Goal: Task Accomplishment & Management: Manage account settings

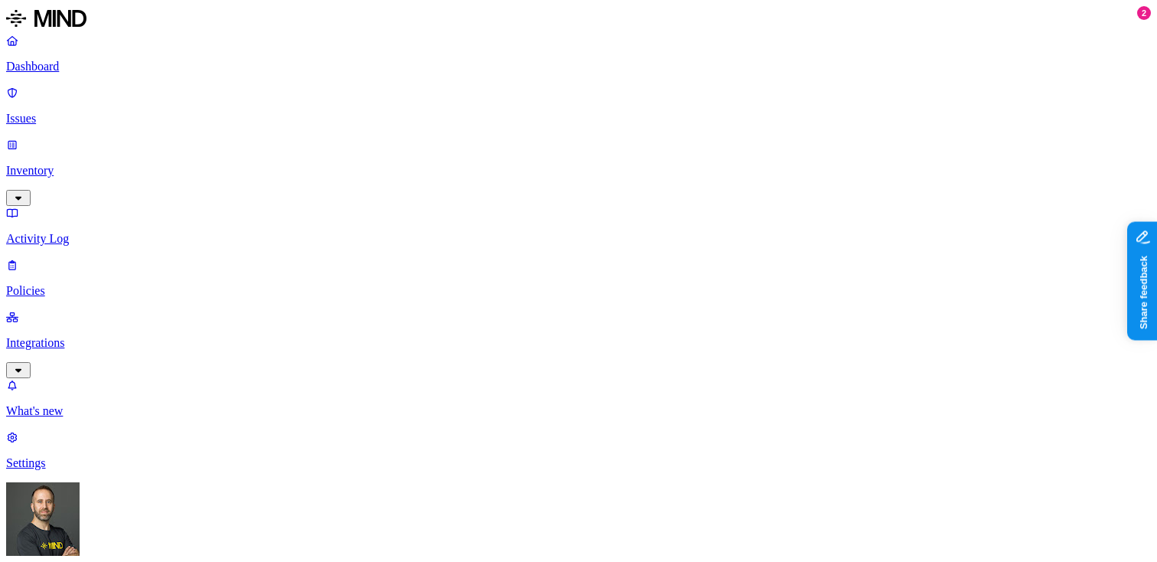
click at [149, 534] on html "Dashboard Issues Inventory Activity Log Policies Integrations What's new 2 Sett…" at bounding box center [578, 510] width 1157 height 1021
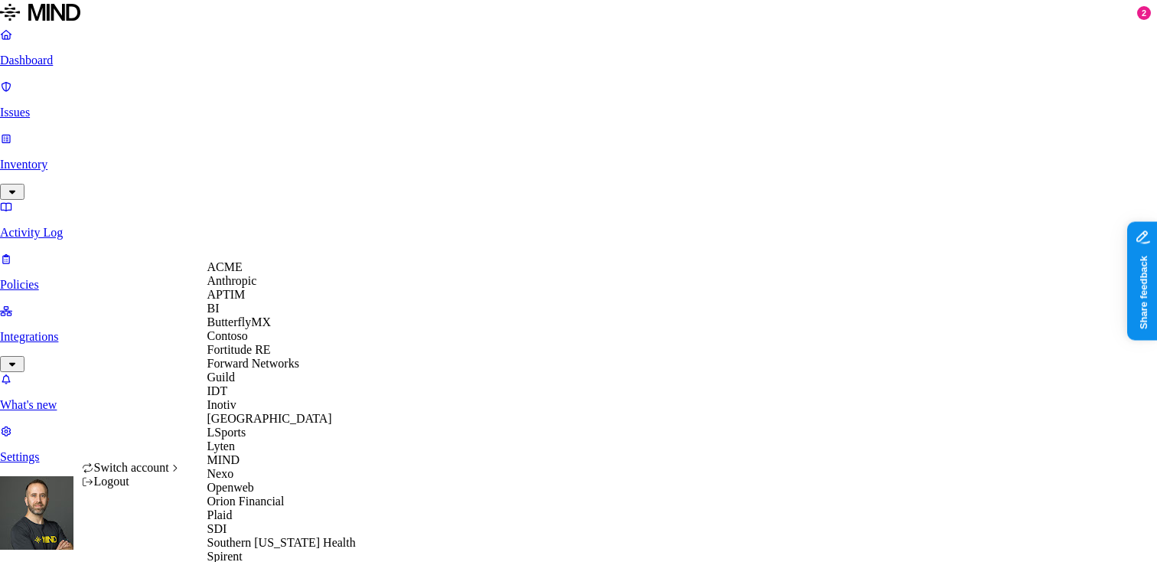
click at [277, 274] on div "ACME" at bounding box center [281, 267] width 149 height 14
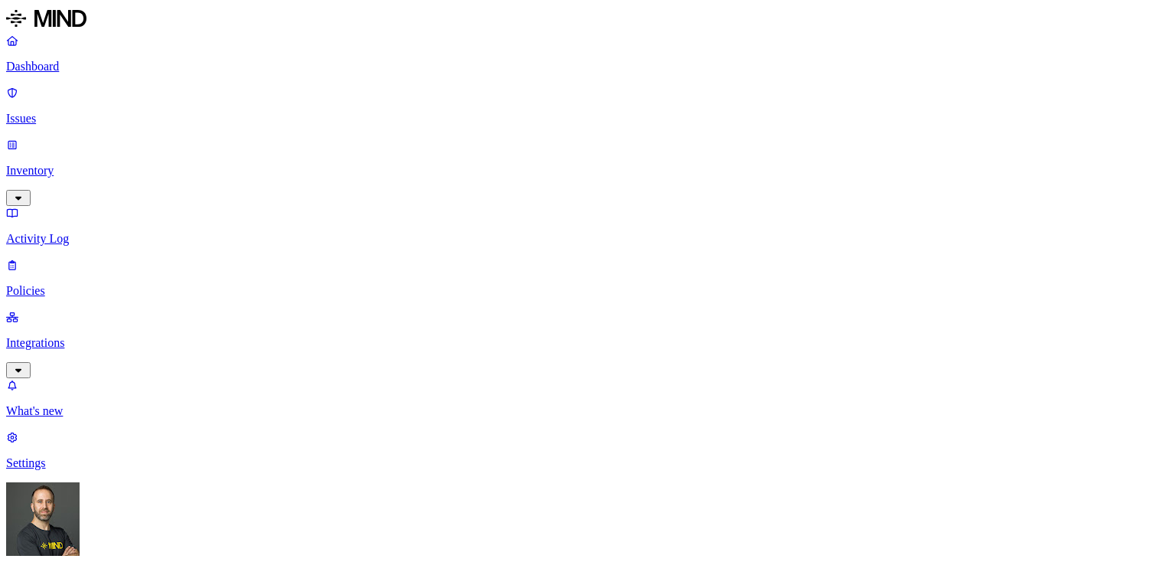
click at [104, 112] on p "Issues" at bounding box center [578, 119] width 1145 height 14
drag, startPoint x: 452, startPoint y: 122, endPoint x: 406, endPoint y: 131, distance: 46.1
drag, startPoint x: 528, startPoint y: 122, endPoint x: 539, endPoint y: 124, distance: 11.0
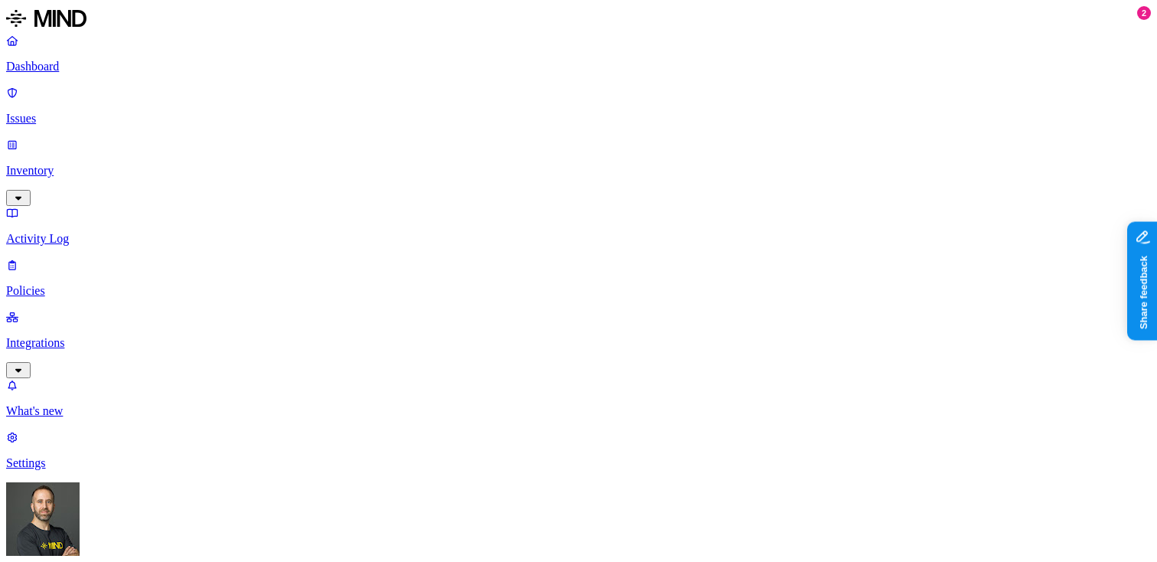
click at [85, 71] on p "Dashboard" at bounding box center [578, 67] width 1145 height 14
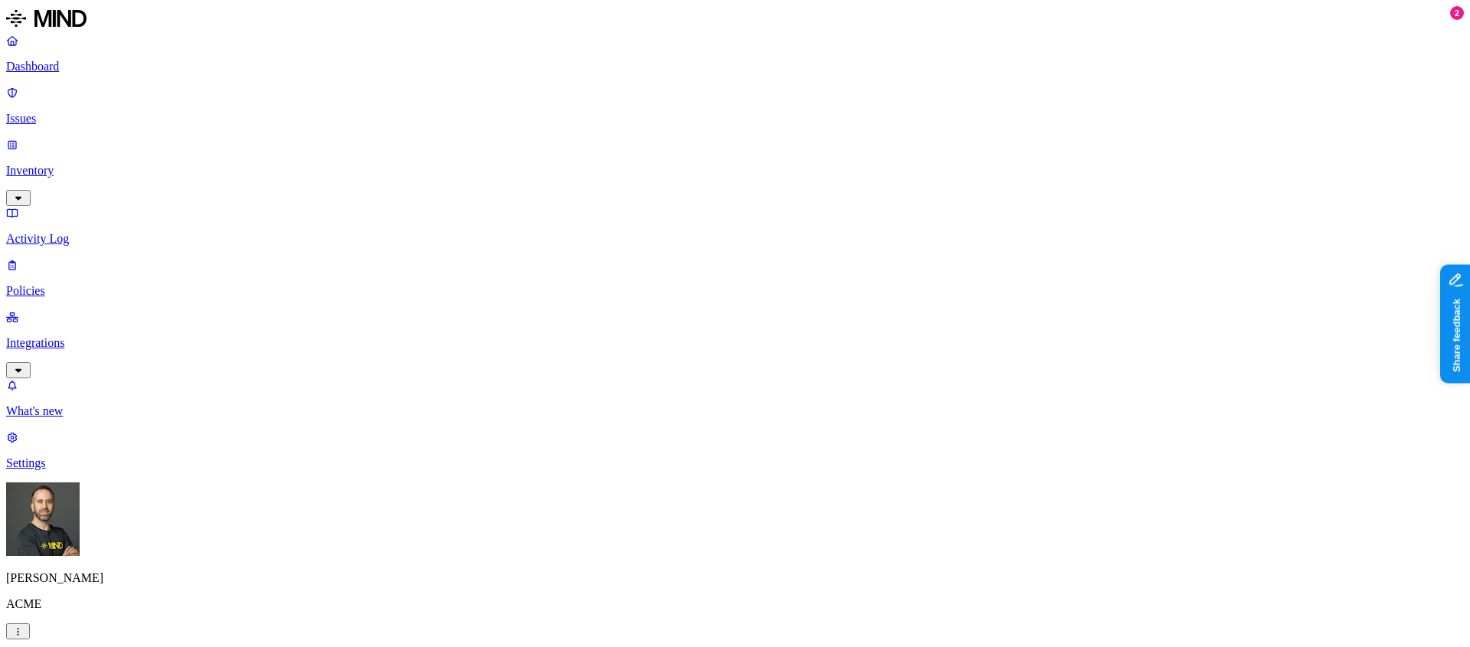
click at [109, 112] on p "Issues" at bounding box center [735, 119] width 1458 height 14
click at [102, 164] on p "Inventory" at bounding box center [735, 171] width 1458 height 14
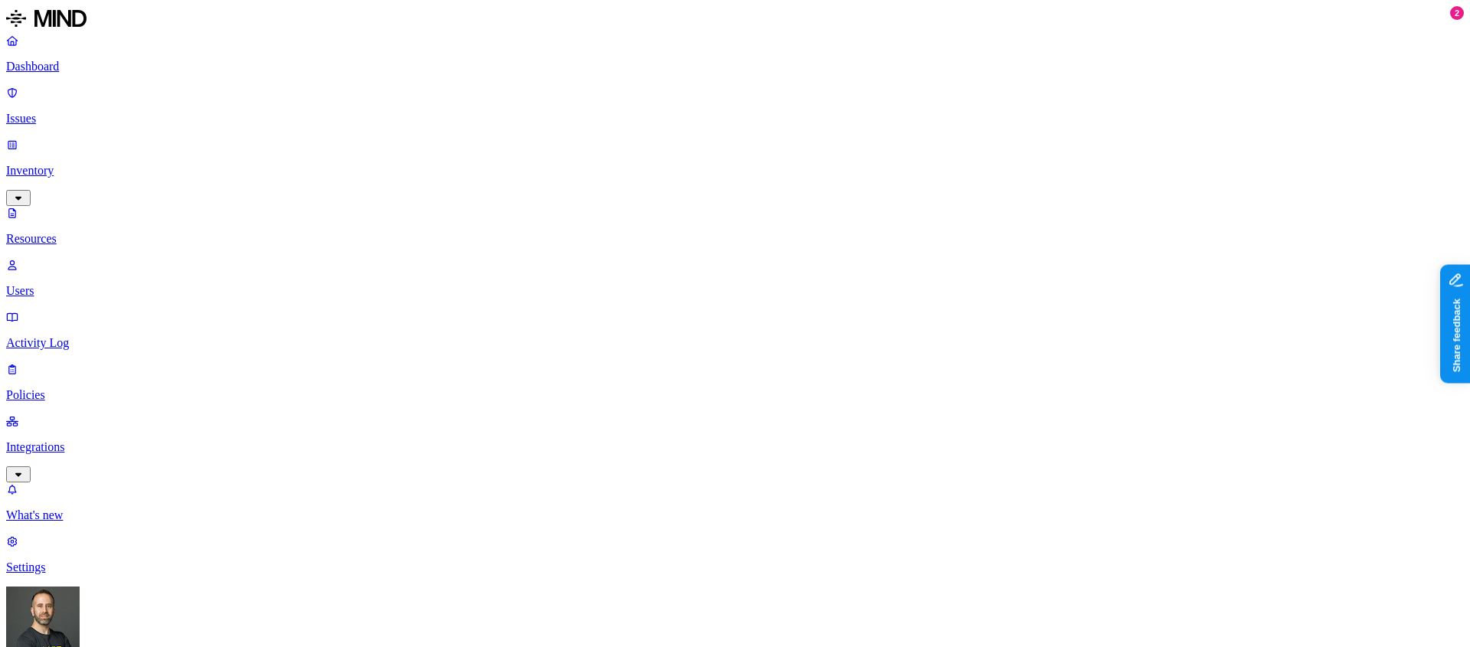
click at [87, 336] on p "Activity Log" at bounding box center [735, 343] width 1458 height 14
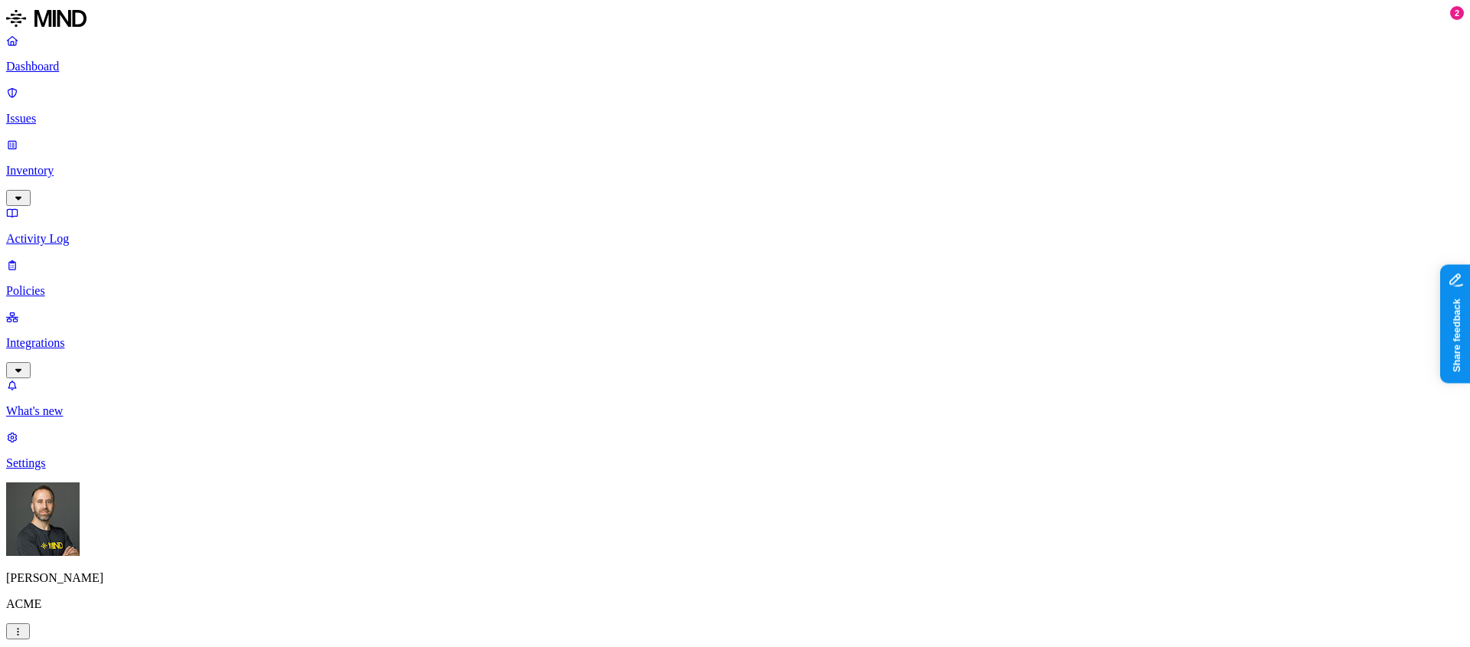
click at [85, 284] on p "Policies" at bounding box center [735, 291] width 1458 height 14
click at [92, 336] on p "Integrations" at bounding box center [735, 343] width 1458 height 14
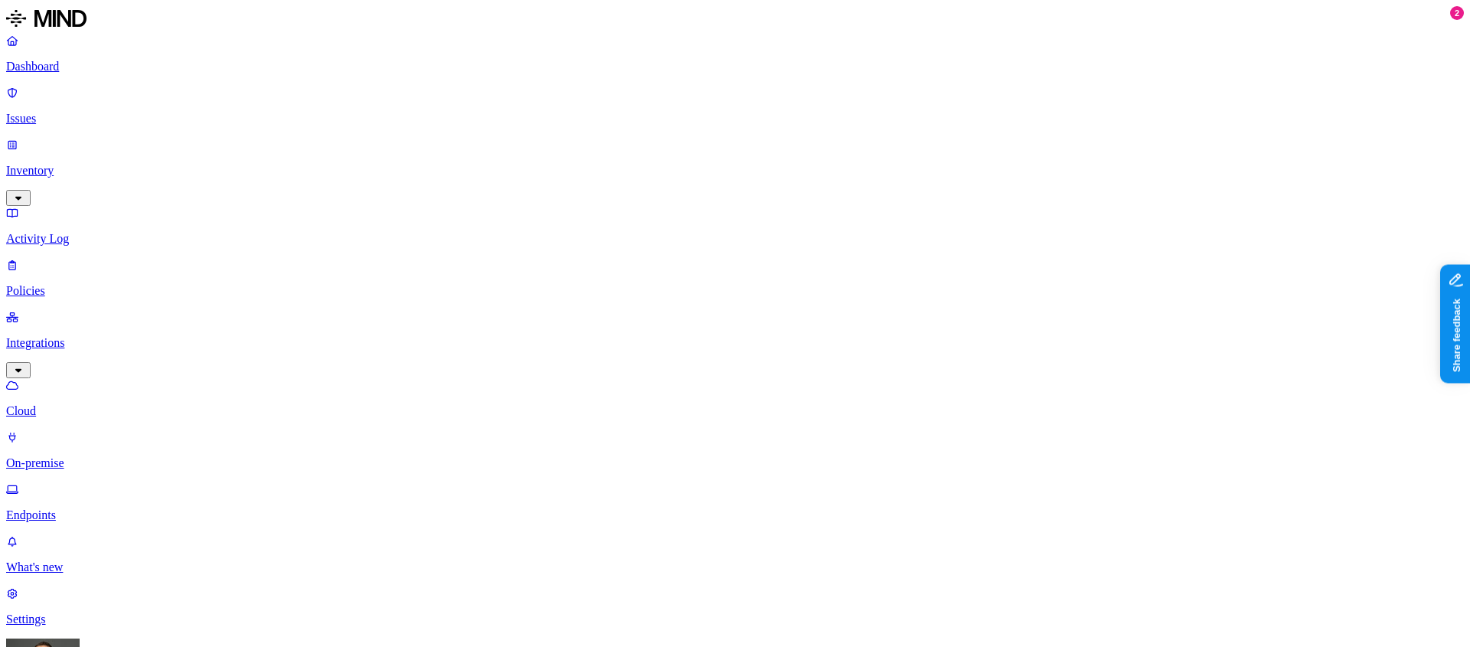
click at [90, 456] on p "On-premise" at bounding box center [735, 463] width 1458 height 14
click at [81, 508] on p "Endpoints" at bounding box center [735, 515] width 1458 height 14
click at [95, 561] on link "Settings" at bounding box center [735, 606] width 1458 height 40
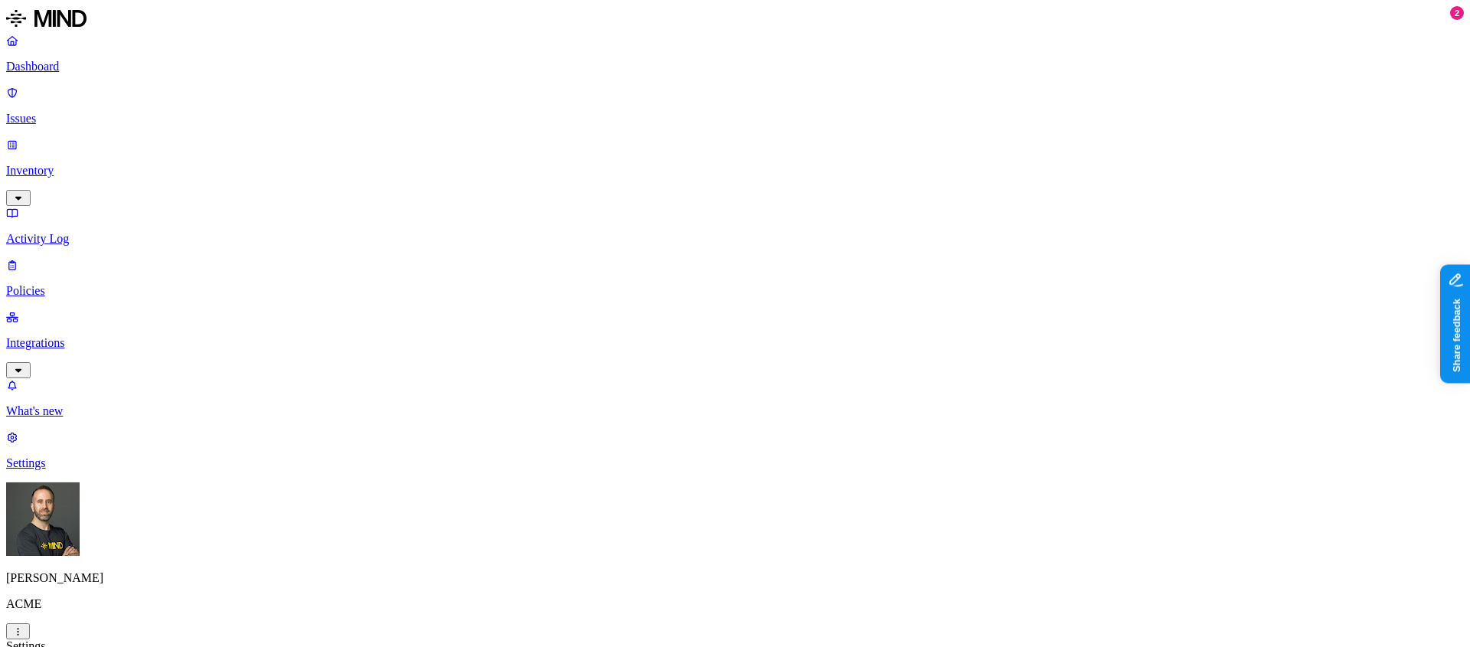
click at [63, 164] on p "Inventory" at bounding box center [735, 171] width 1458 height 14
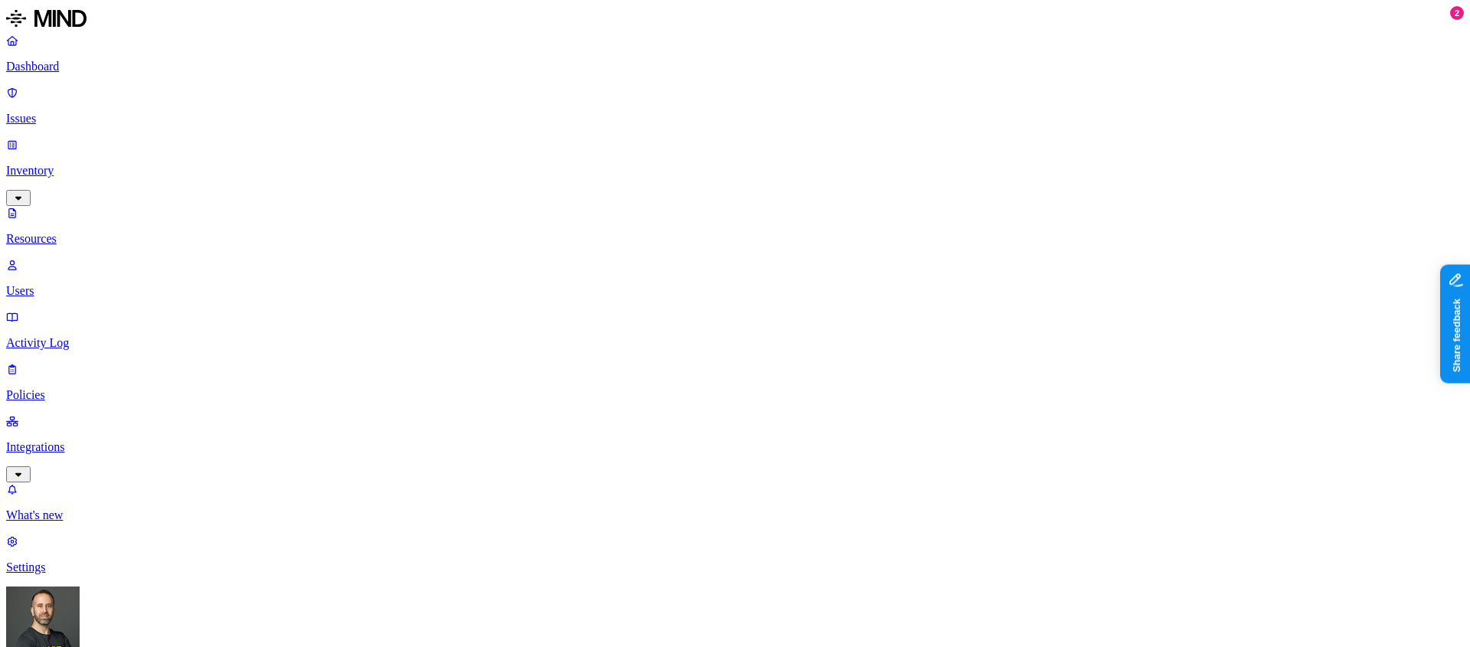
click at [60, 284] on p "Users" at bounding box center [735, 291] width 1458 height 14
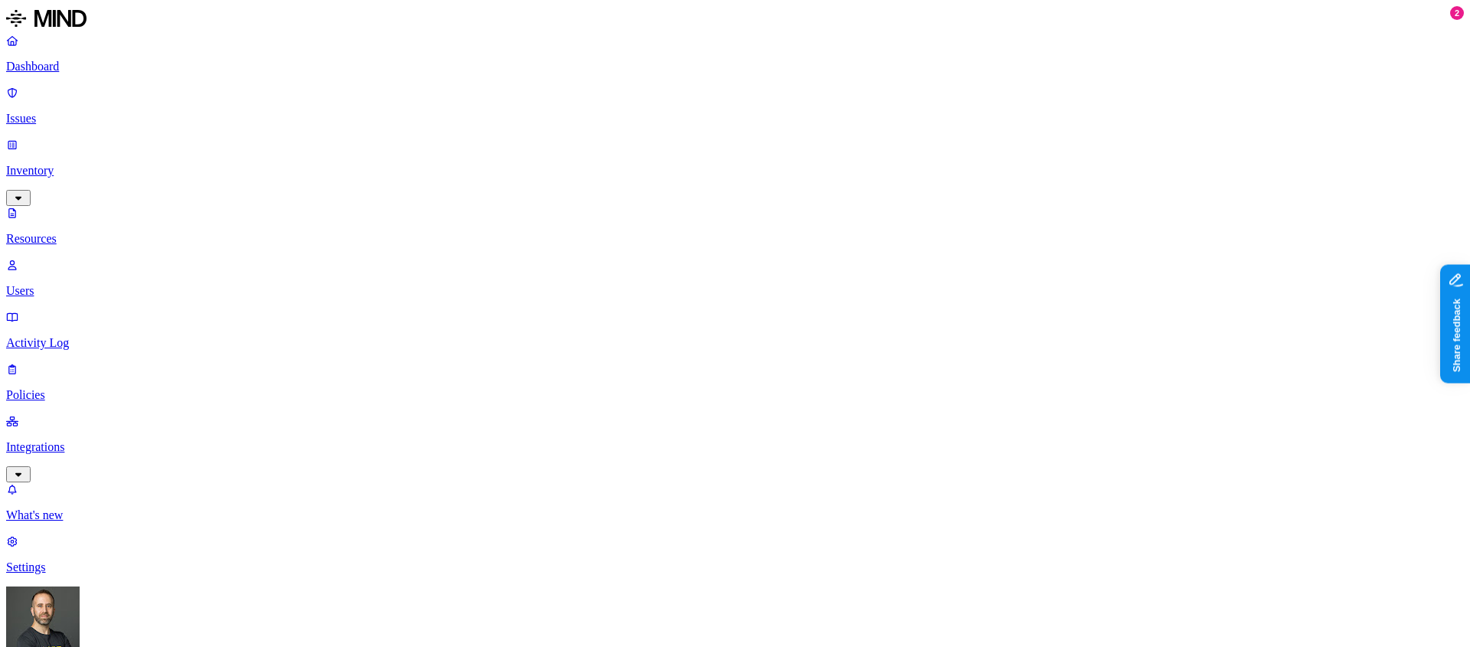
click at [64, 310] on link "Activity Log" at bounding box center [735, 330] width 1458 height 40
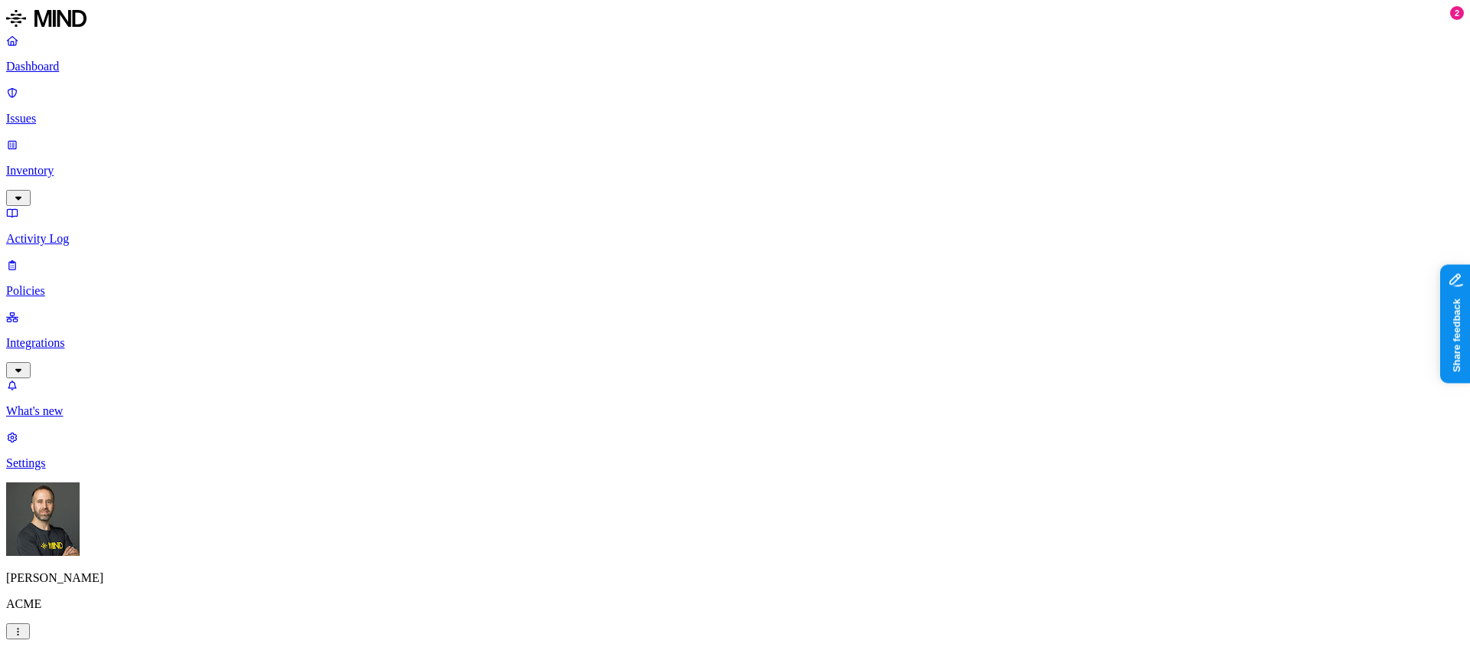
click at [59, 112] on p "Issues" at bounding box center [735, 119] width 1458 height 14
type button "on"
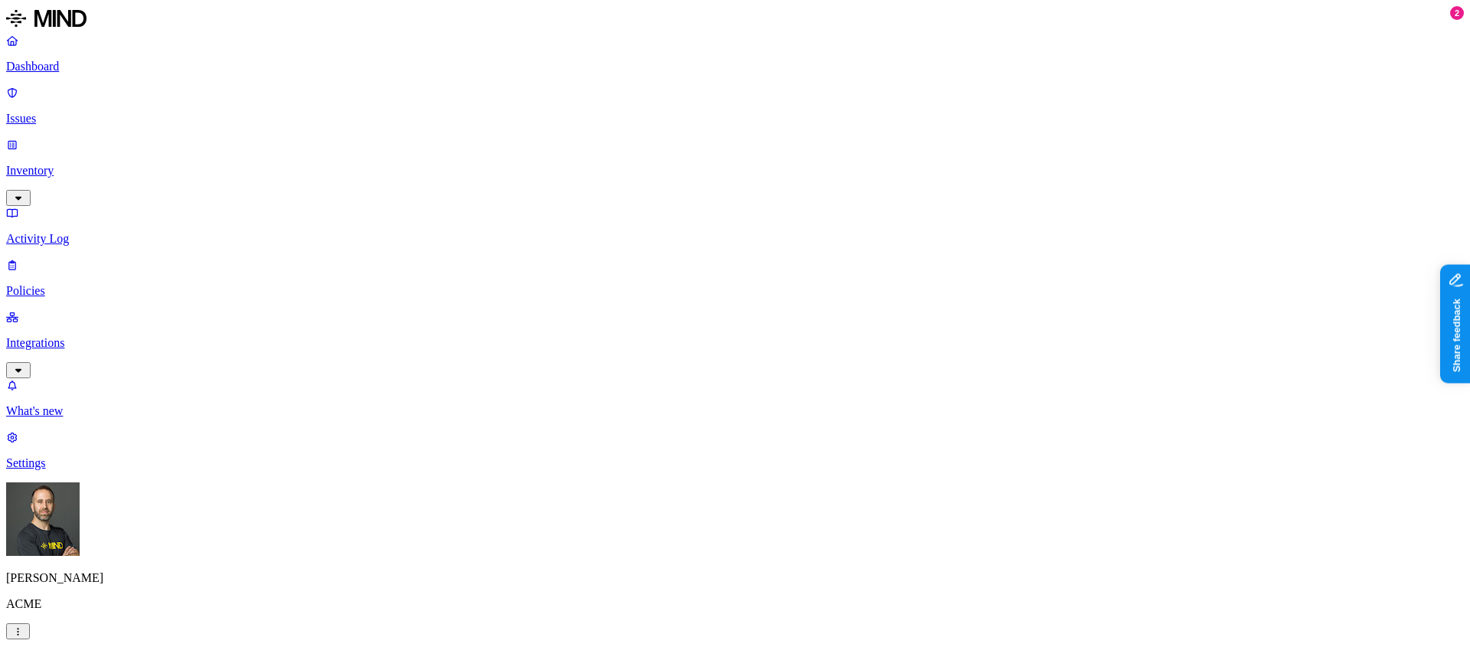
scroll to position [289, 0]
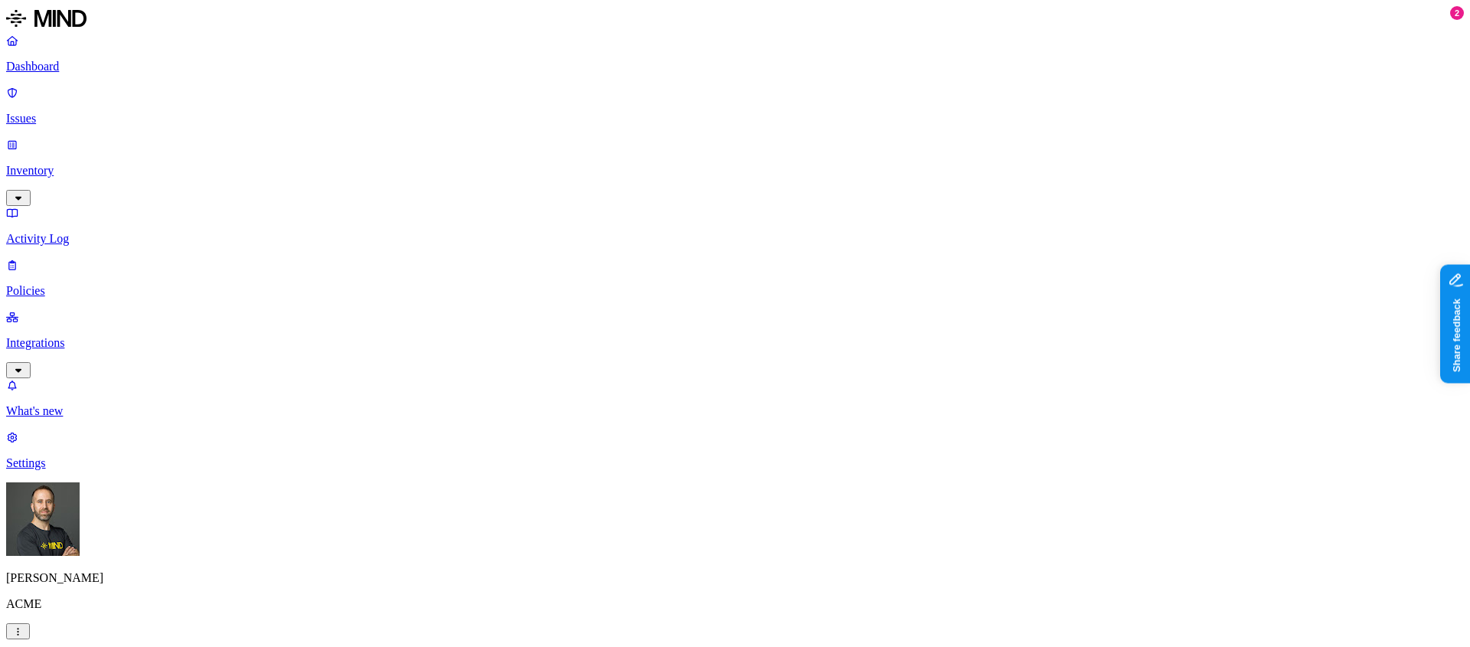
click at [95, 284] on p "Policies" at bounding box center [735, 291] width 1458 height 14
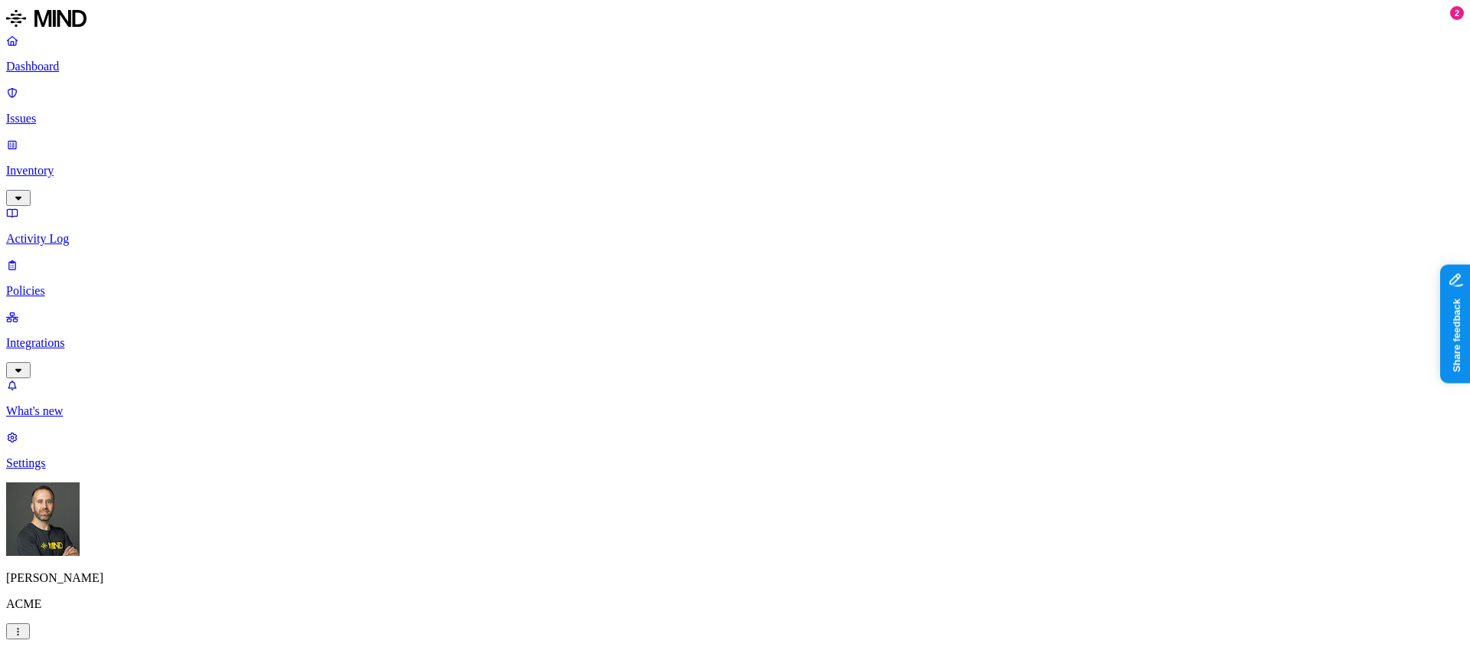
scroll to position [420, 0]
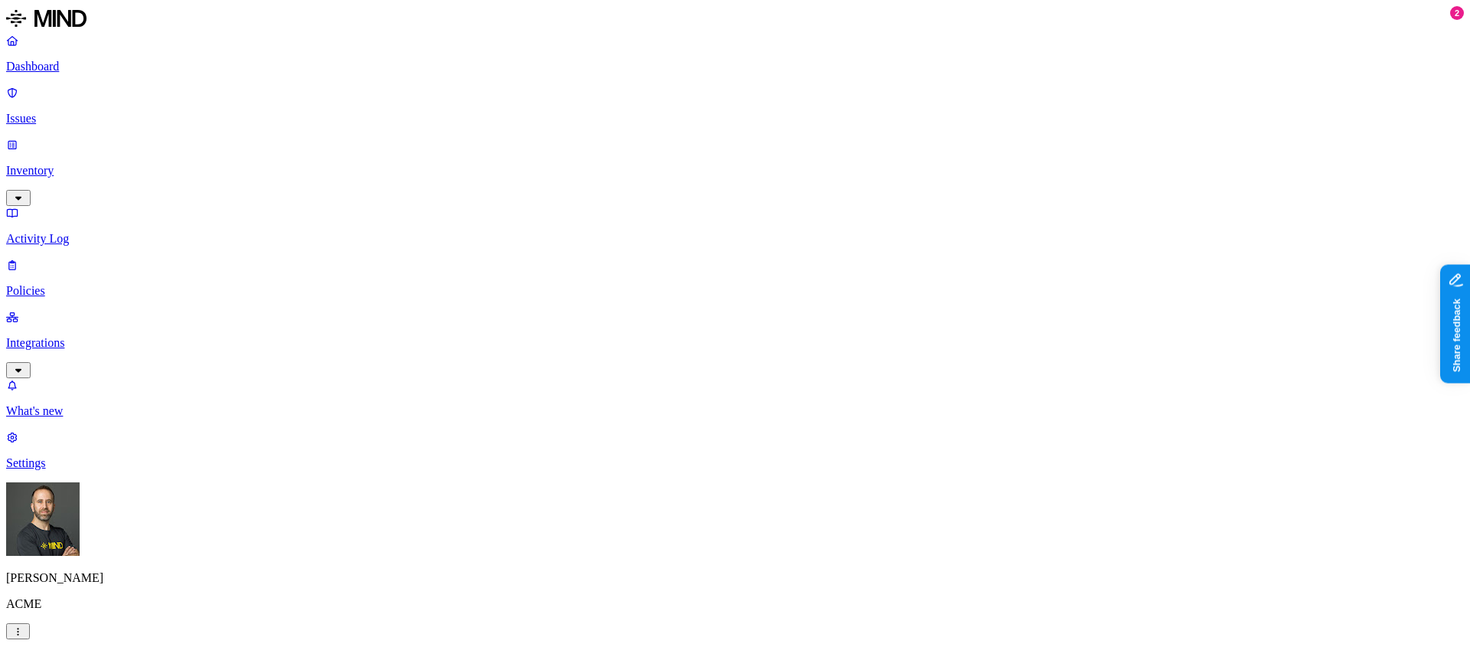
click at [67, 336] on p "Integrations" at bounding box center [735, 343] width 1458 height 14
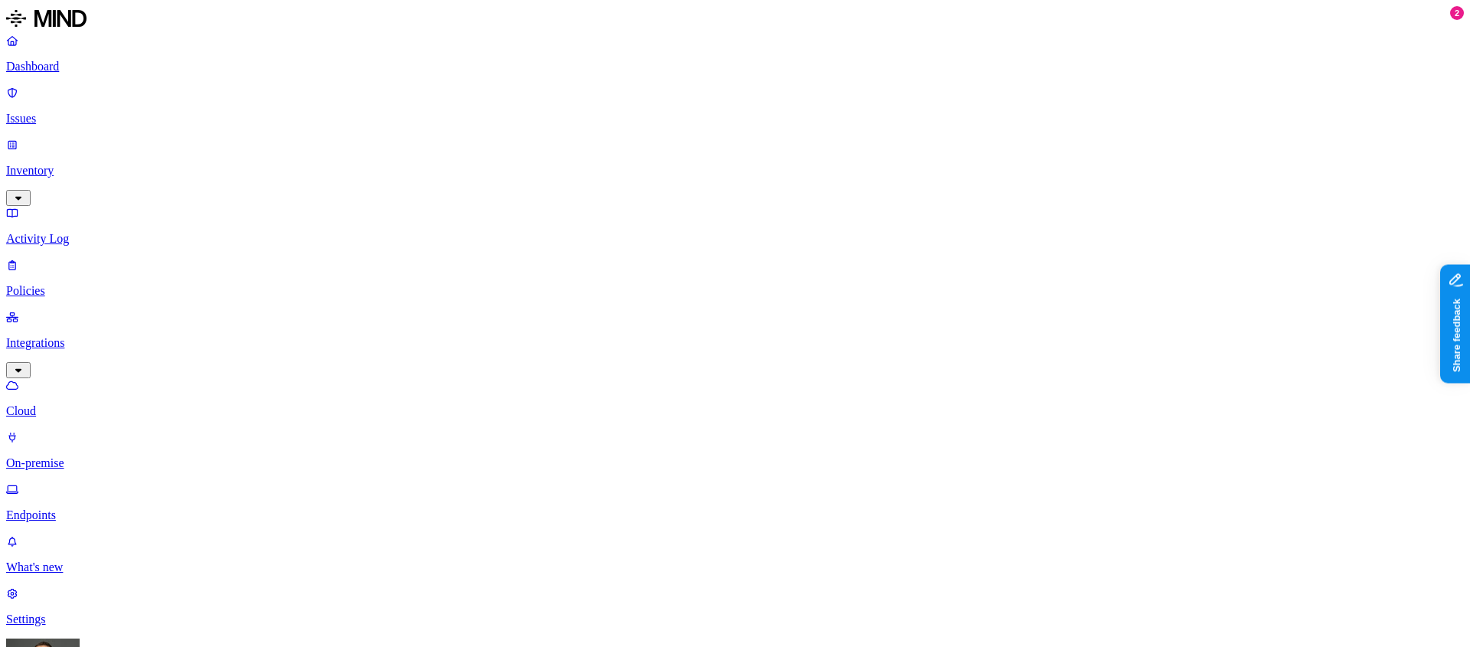
click at [98, 456] on p "On-premise" at bounding box center [735, 463] width 1458 height 14
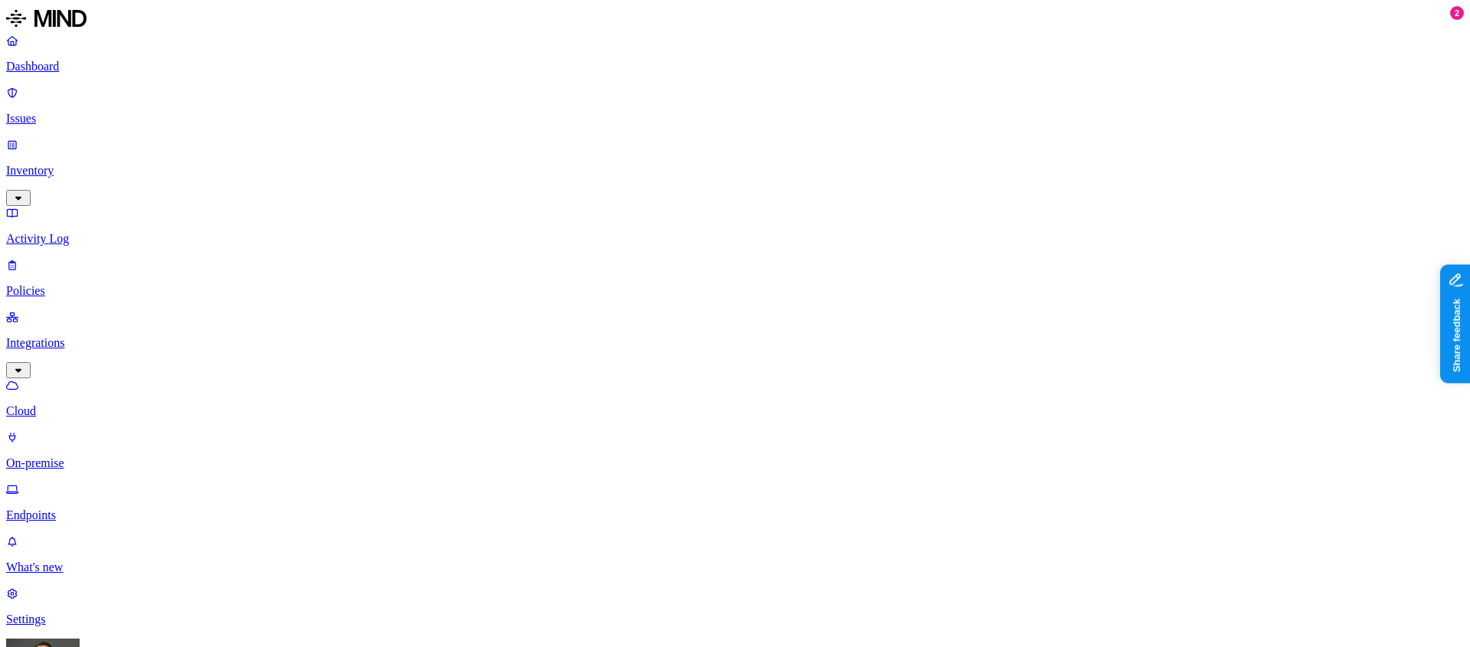
click at [90, 508] on p "Endpoints" at bounding box center [735, 515] width 1458 height 14
click at [51, 561] on p "Settings" at bounding box center [735, 619] width 1458 height 14
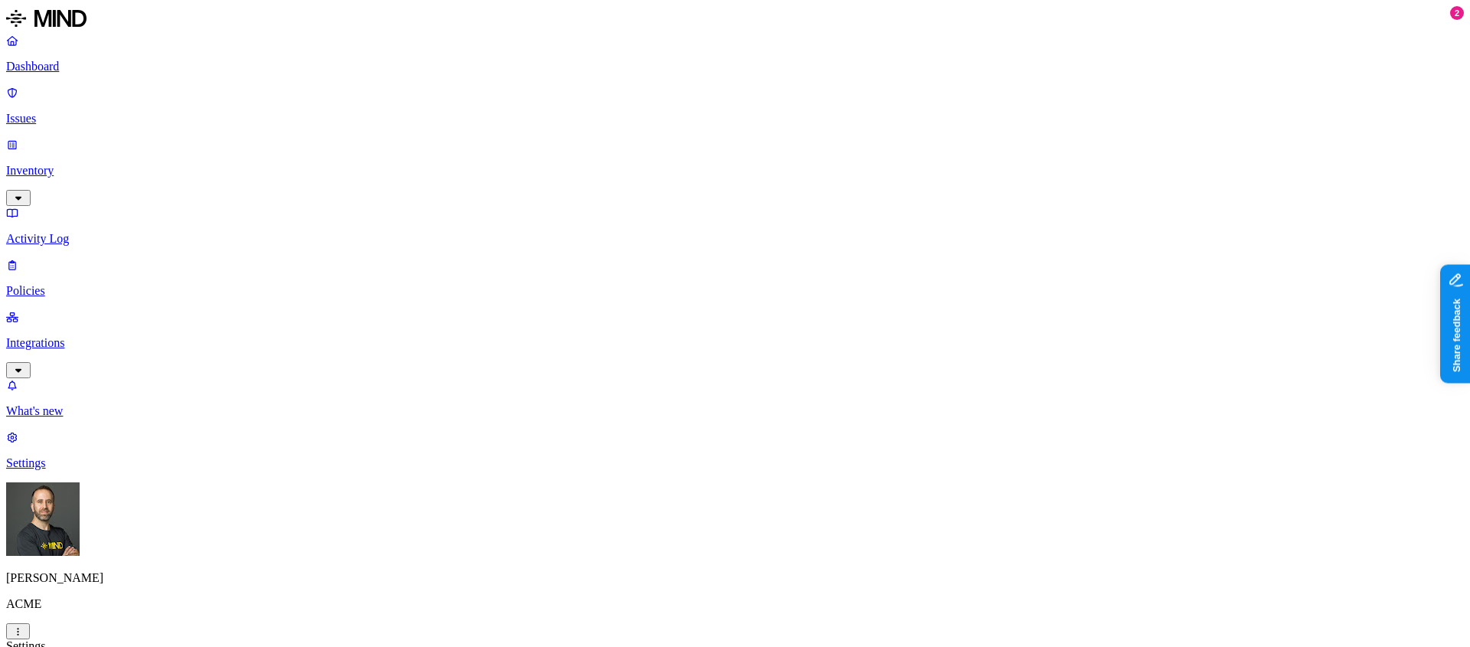
click at [85, 70] on p "Dashboard" at bounding box center [735, 67] width 1458 height 14
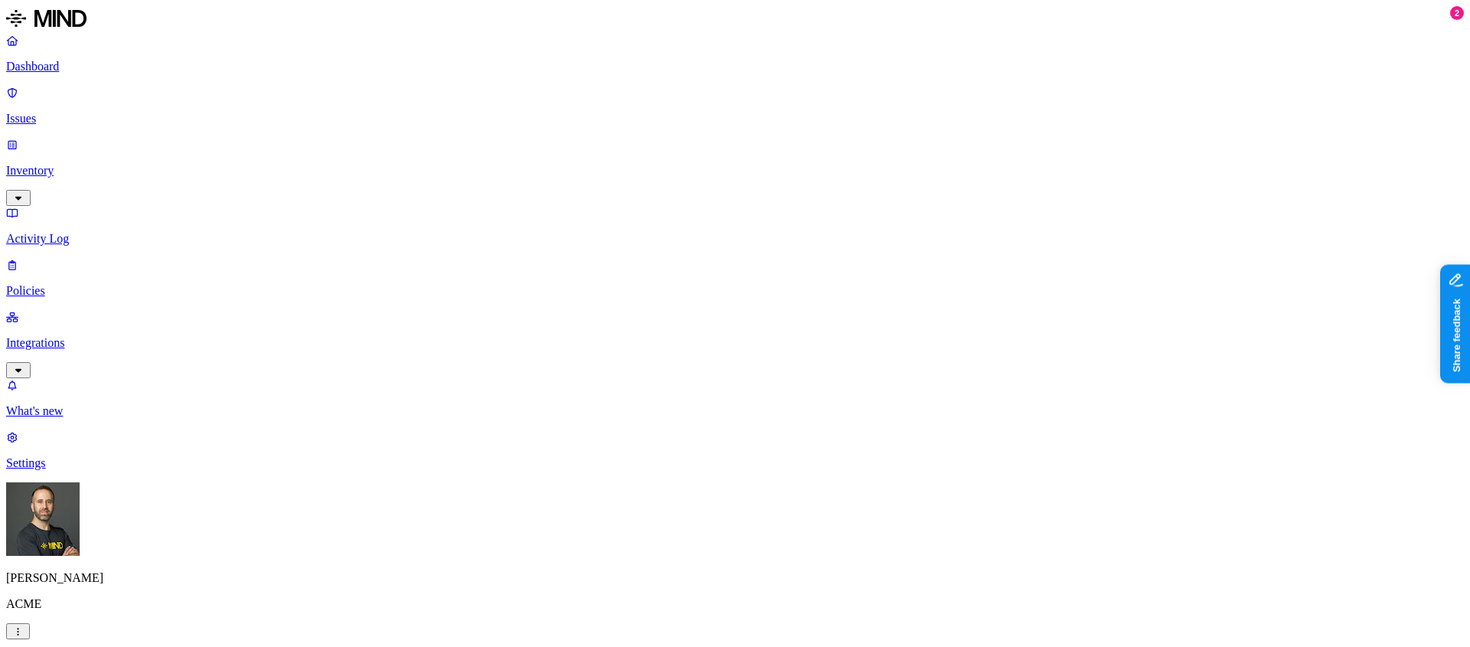
drag, startPoint x: 565, startPoint y: 458, endPoint x: 615, endPoint y: 462, distance: 50.7
drag, startPoint x: 790, startPoint y: 455, endPoint x: 769, endPoint y: 453, distance: 20.8
click at [99, 470] on p "Settings" at bounding box center [735, 463] width 1458 height 14
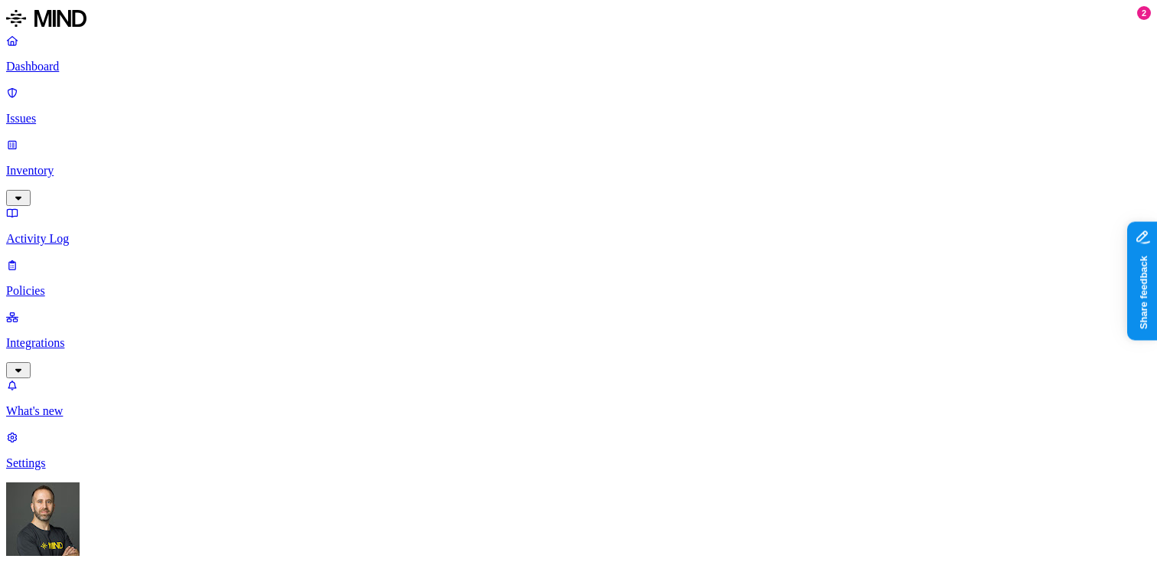
click at [106, 64] on p "Dashboard" at bounding box center [578, 67] width 1145 height 14
click at [88, 64] on p "Dashboard" at bounding box center [578, 67] width 1145 height 14
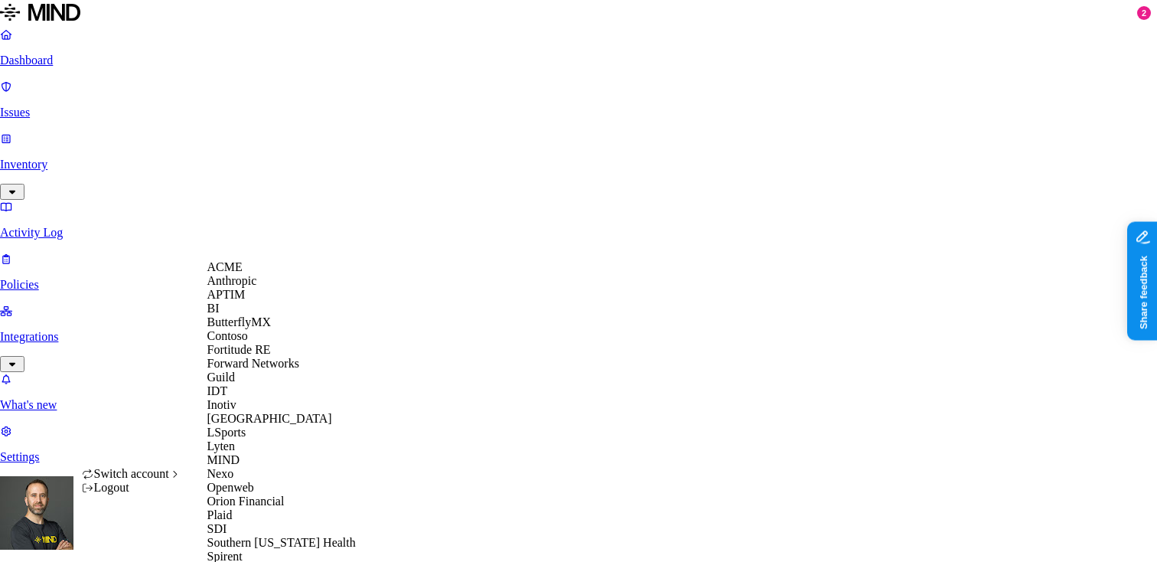
click at [257, 287] on span "Anthropic" at bounding box center [232, 280] width 50 height 13
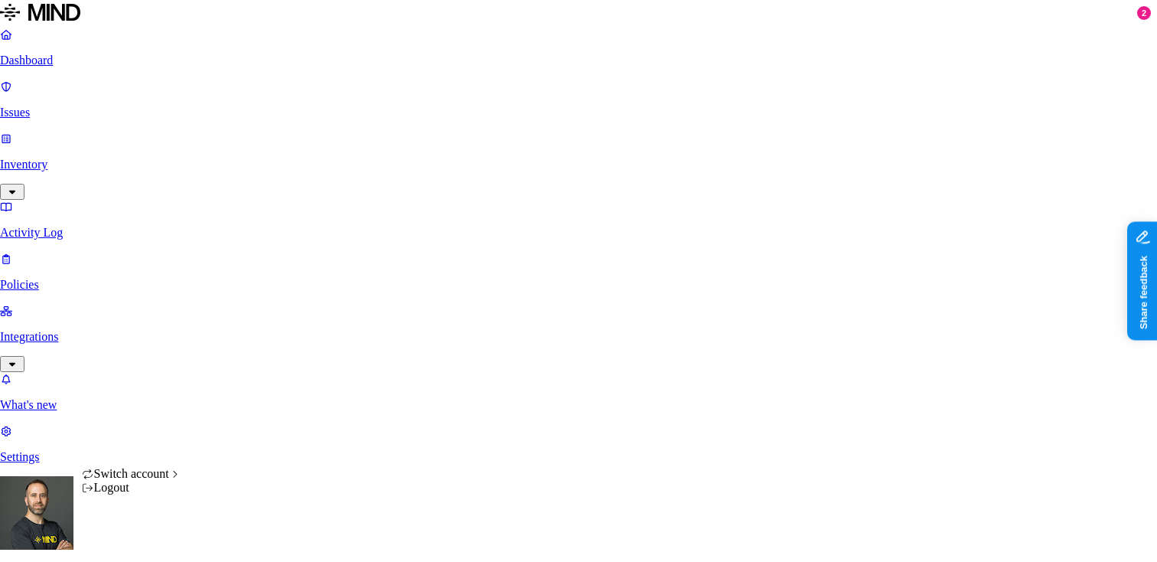
click at [149, 542] on html "Dashboard Issues Inventory Activity Log Policies Integrations What's new 2 Sett…" at bounding box center [578, 471] width 1157 height 943
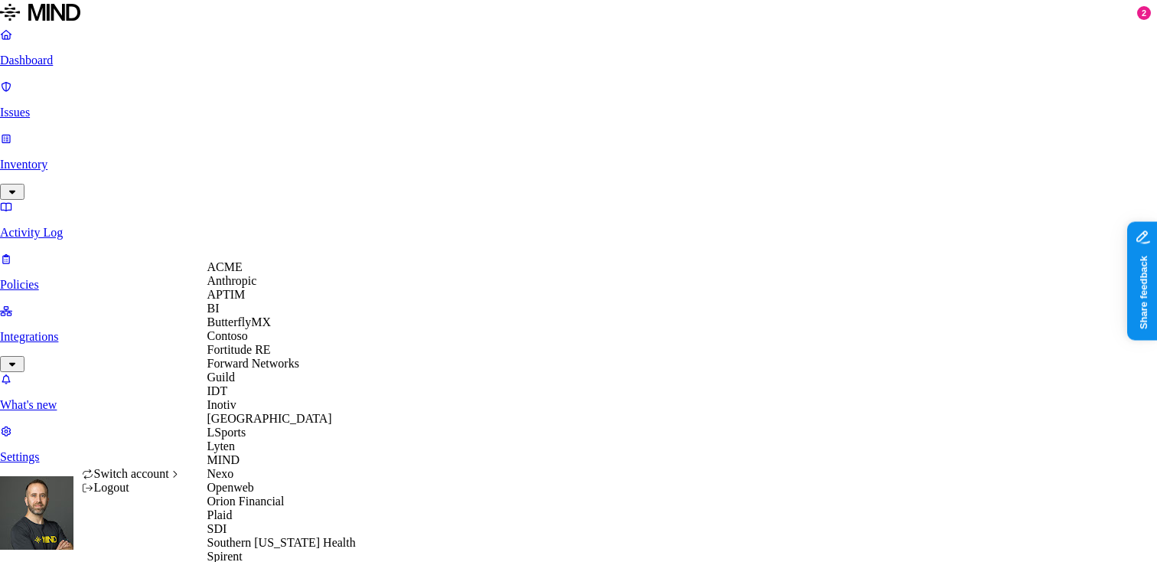
click at [273, 343] on div "Contoso" at bounding box center [281, 336] width 149 height 14
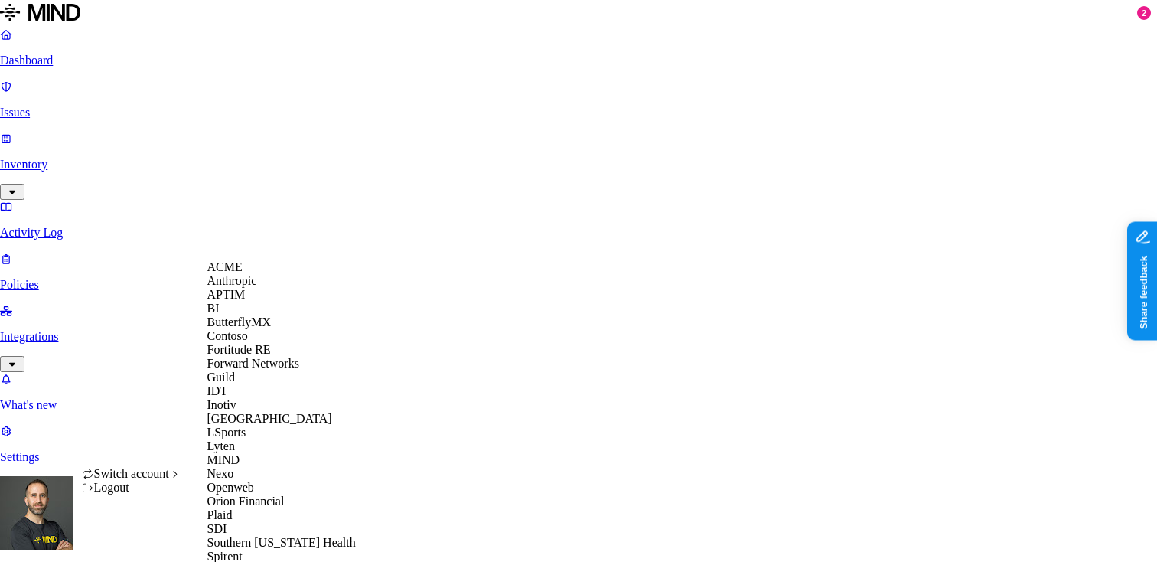
click at [253, 274] on div "ACME" at bounding box center [281, 267] width 149 height 14
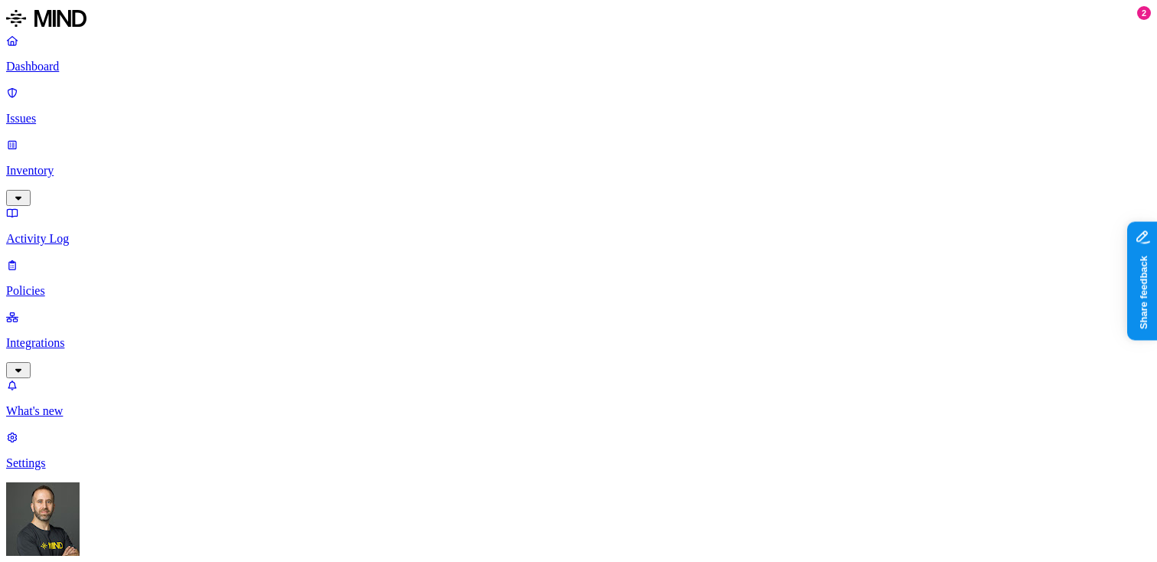
click at [105, 341] on nav "Dashboard Issues Inventory Activity Log Policies Integrations What's new 2 Sett…" at bounding box center [578, 252] width 1145 height 436
click at [103, 344] on nav "Dashboard Issues Inventory Activity Log Policies Integrations What's new 2 Sett…" at bounding box center [578, 252] width 1145 height 436
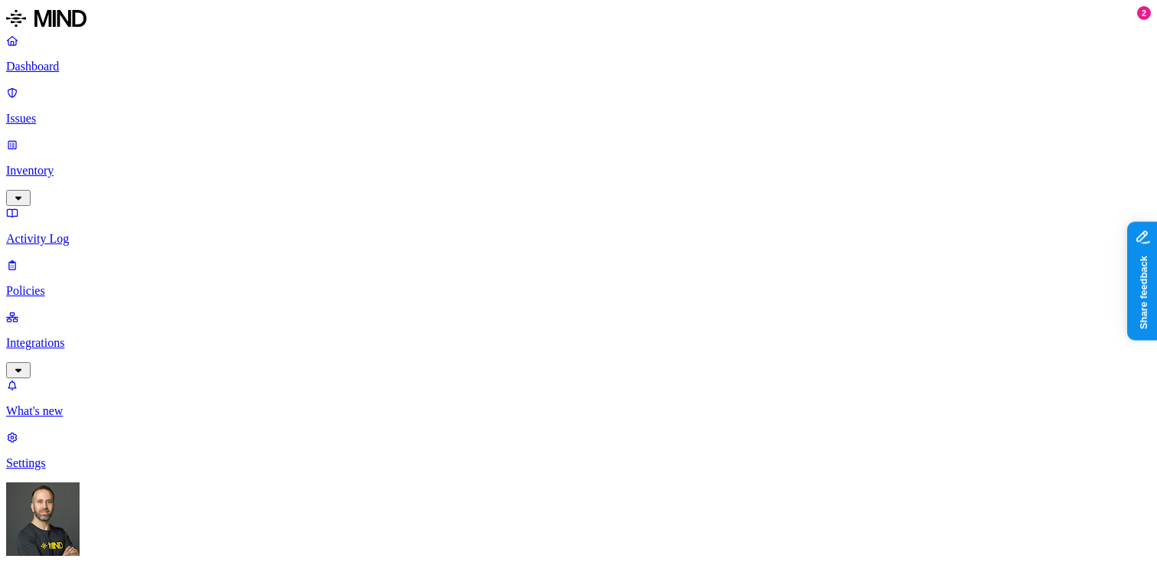
click at [50, 470] on p "Settings" at bounding box center [578, 463] width 1145 height 14
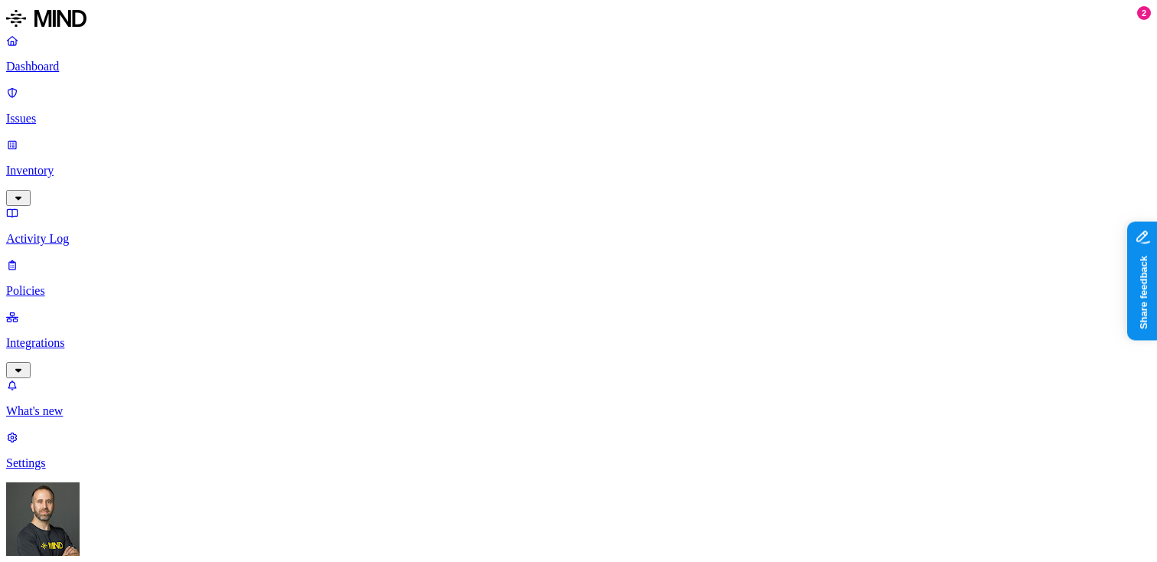
drag, startPoint x: 537, startPoint y: 48, endPoint x: 638, endPoint y: 51, distance: 101.1
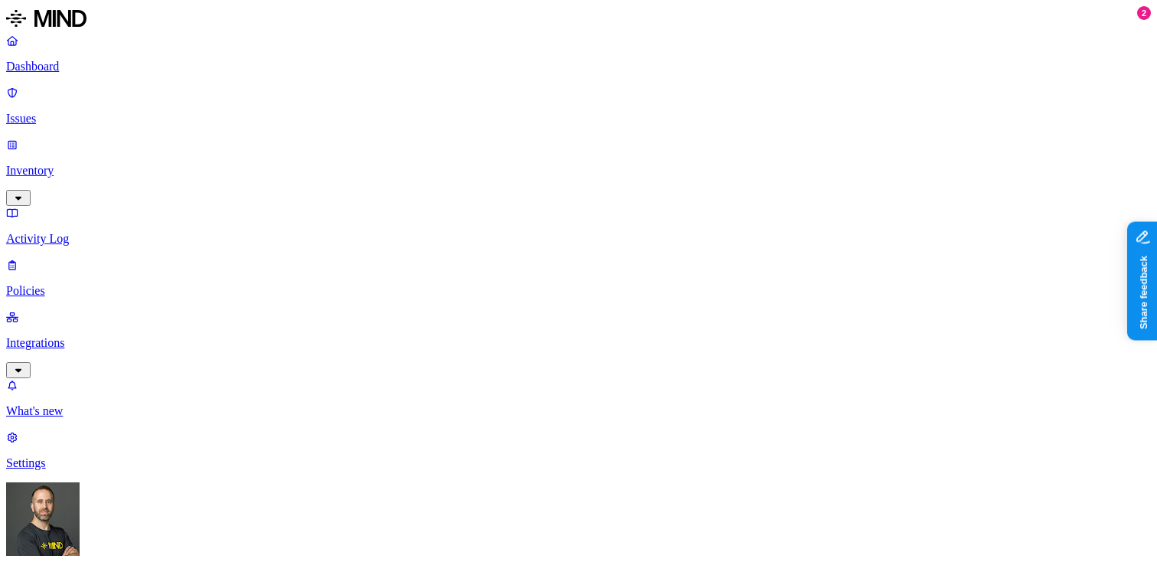
click at [100, 284] on p "Policies" at bounding box center [578, 291] width 1145 height 14
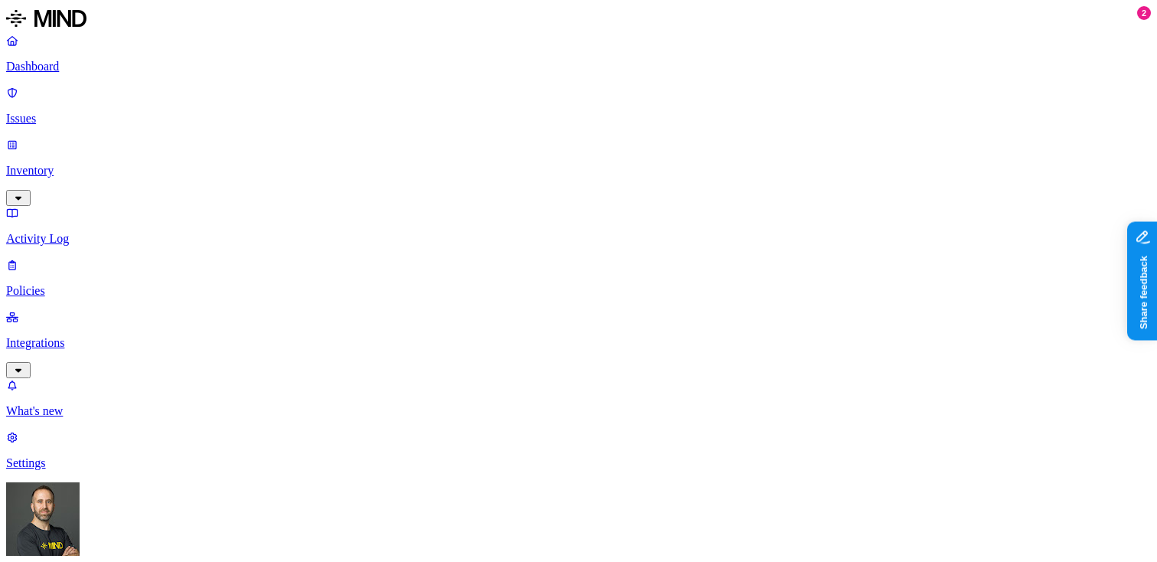
scroll to position [506, 0]
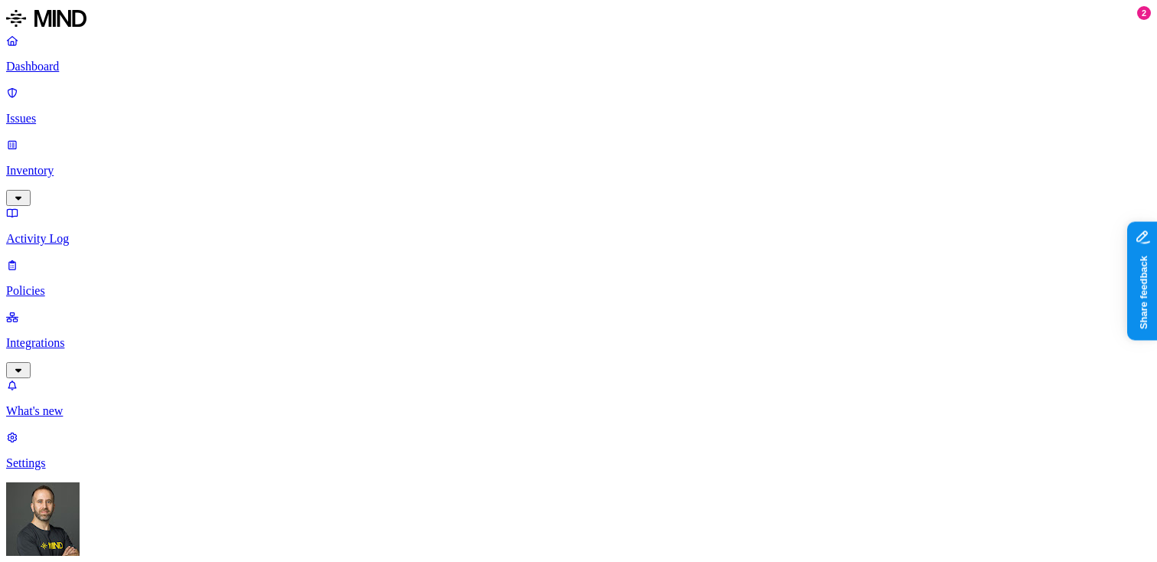
click at [542, 259] on label "Web Category" at bounding box center [519, 252] width 45 height 27
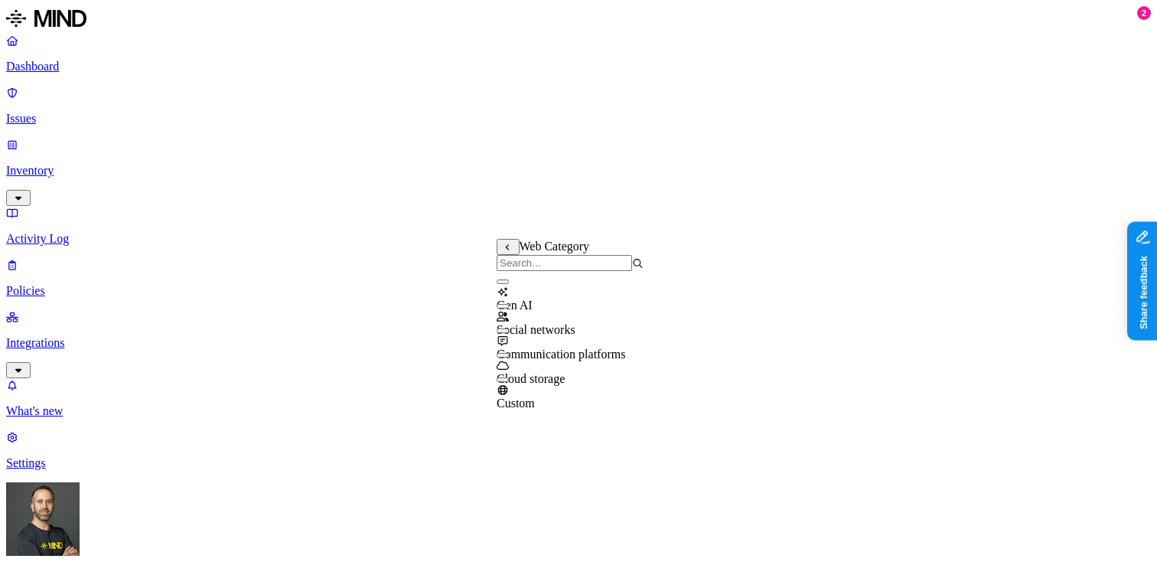
click at [508, 252] on icon at bounding box center [508, 247] width 11 height 8
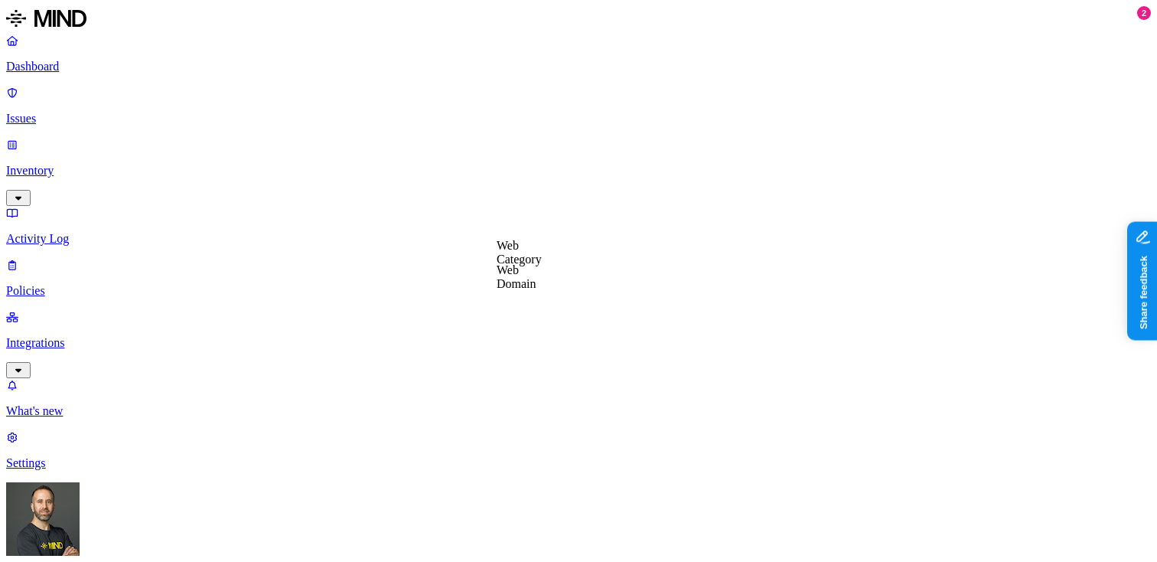
click at [532, 279] on label "Web Domain" at bounding box center [517, 276] width 40 height 27
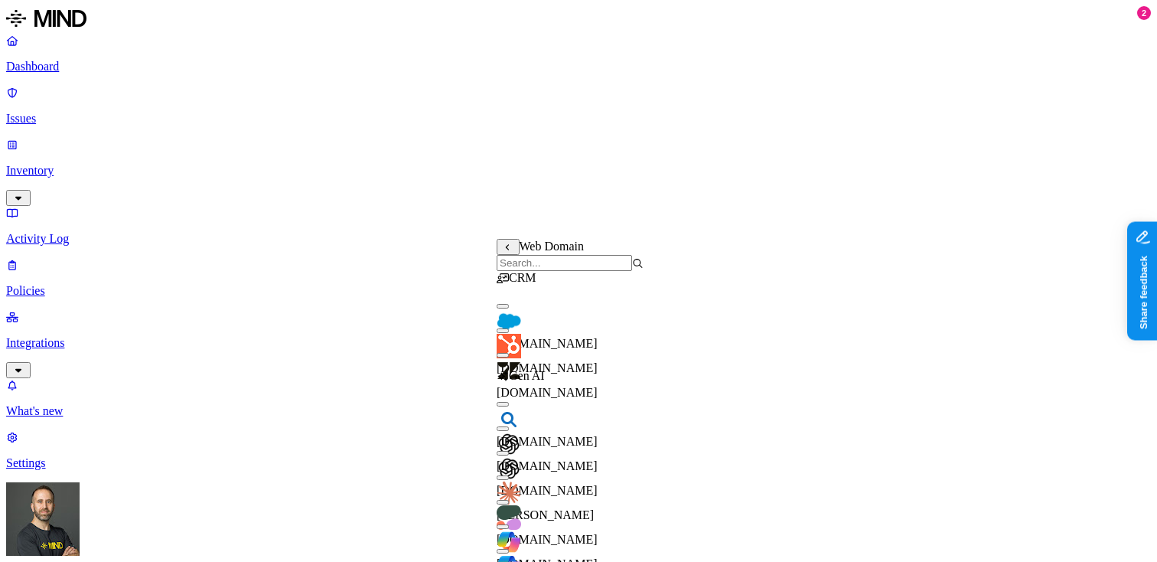
scroll to position [43, 0]
click at [565, 271] on input "search" at bounding box center [564, 263] width 135 height 16
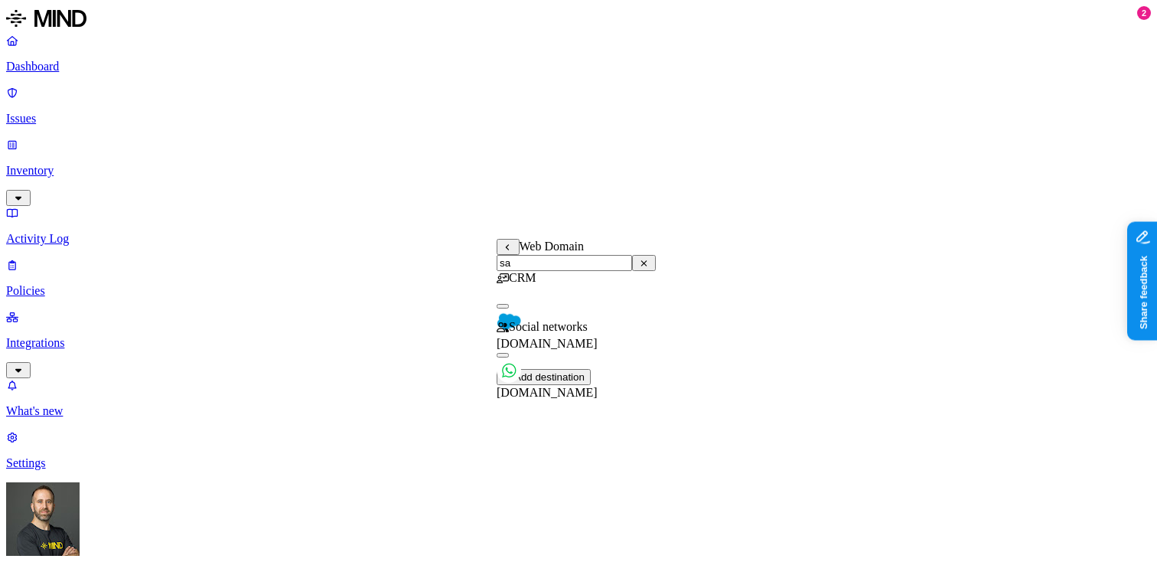
scroll to position [0, 0]
type input "sales"
click at [505, 249] on icon at bounding box center [508, 247] width 11 height 8
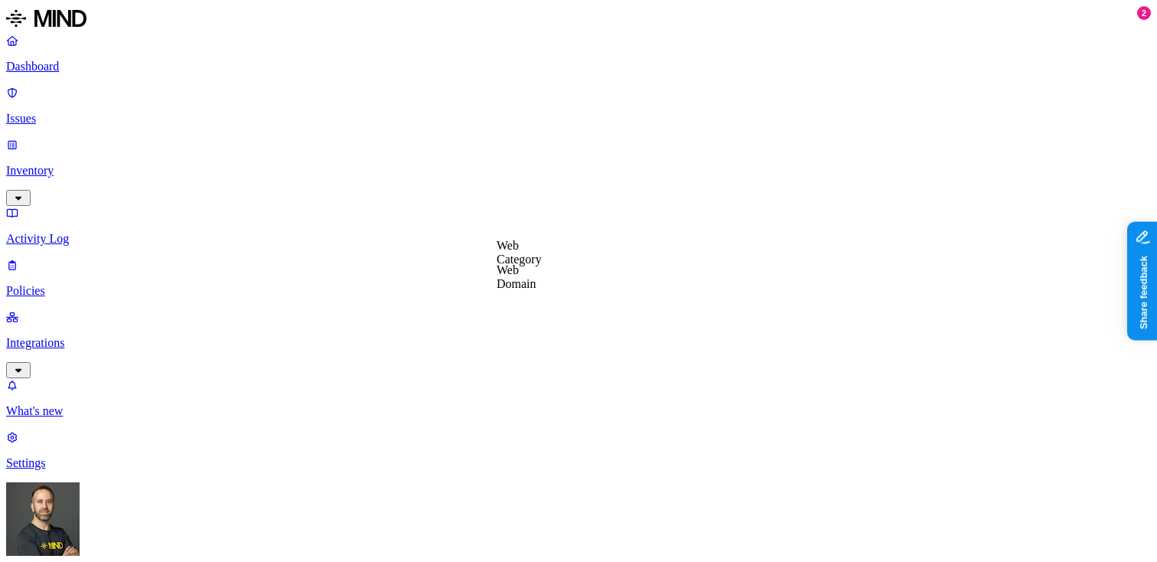
click at [533, 282] on label "Web Domain" at bounding box center [517, 276] width 40 height 27
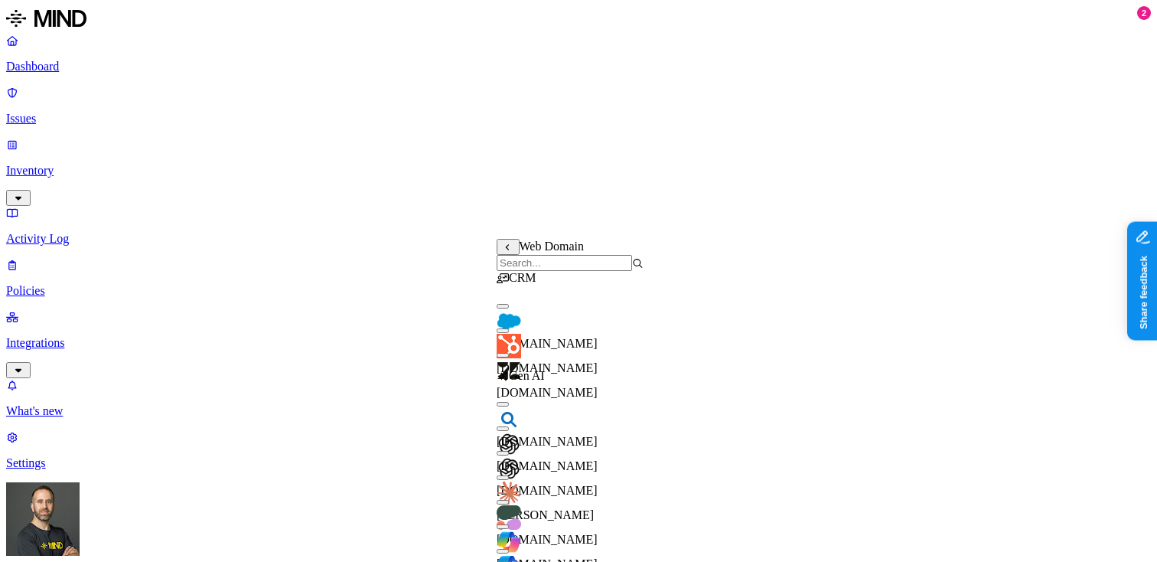
click at [509, 308] on button "button" at bounding box center [503, 306] width 12 height 5
click at [509, 312] on button "button" at bounding box center [503, 303] width 12 height 16
click at [511, 251] on icon at bounding box center [508, 247] width 11 height 8
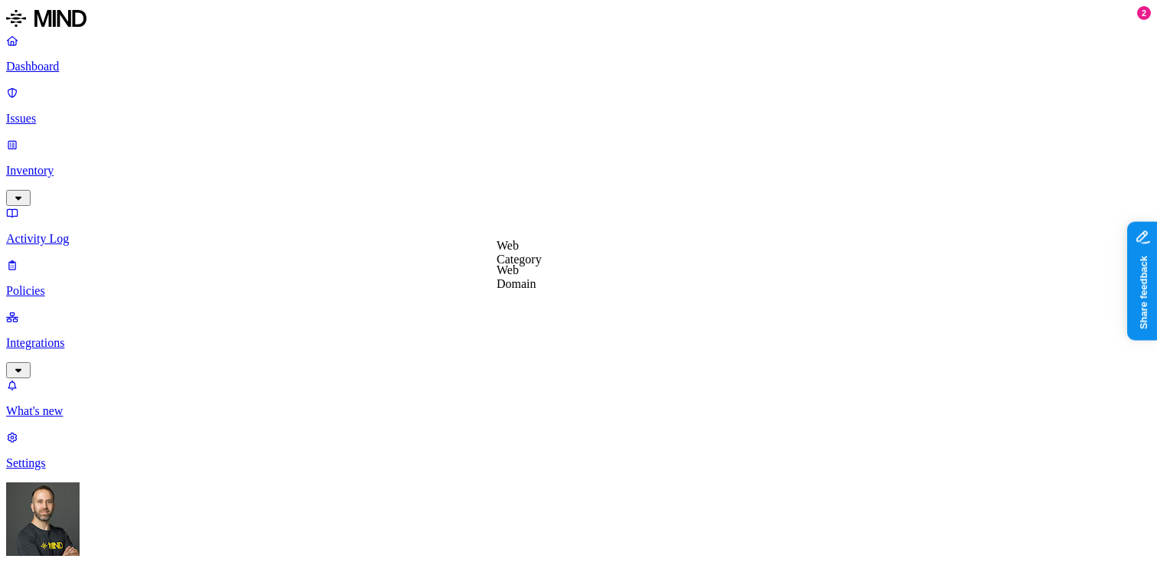
click at [542, 265] on label "Web Category" at bounding box center [519, 252] width 45 height 27
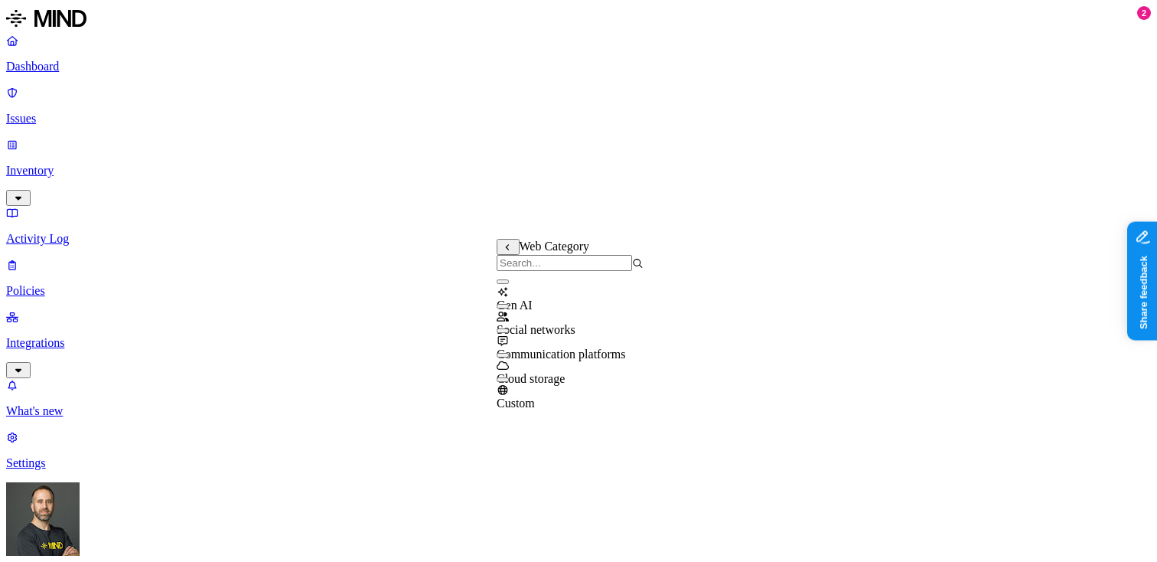
click at [509, 250] on icon at bounding box center [508, 247] width 4 height 6
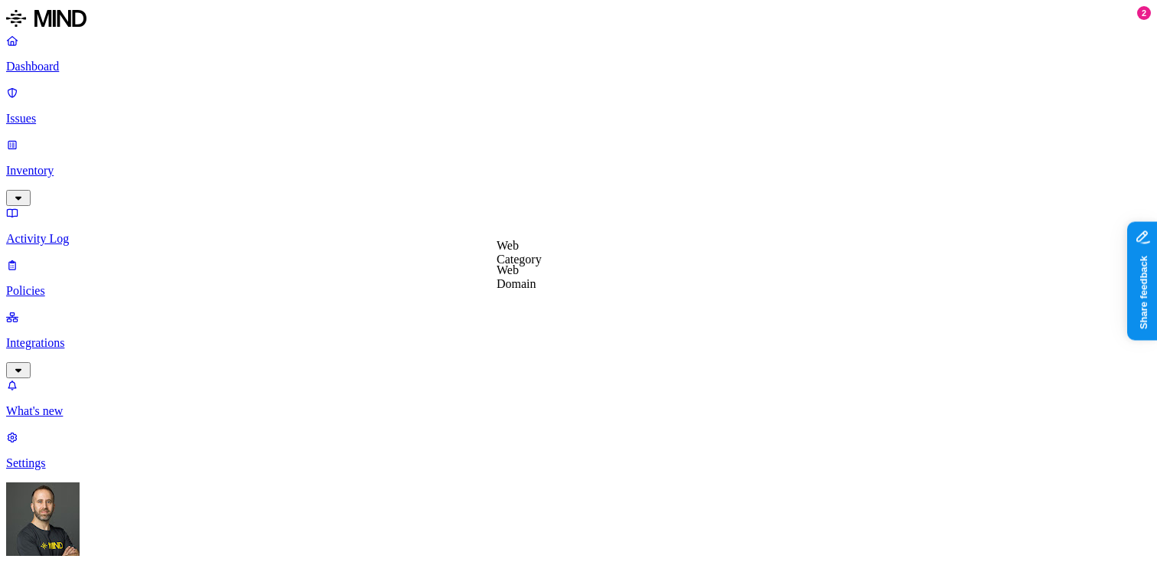
click at [536, 281] on label "Web Domain" at bounding box center [517, 276] width 40 height 27
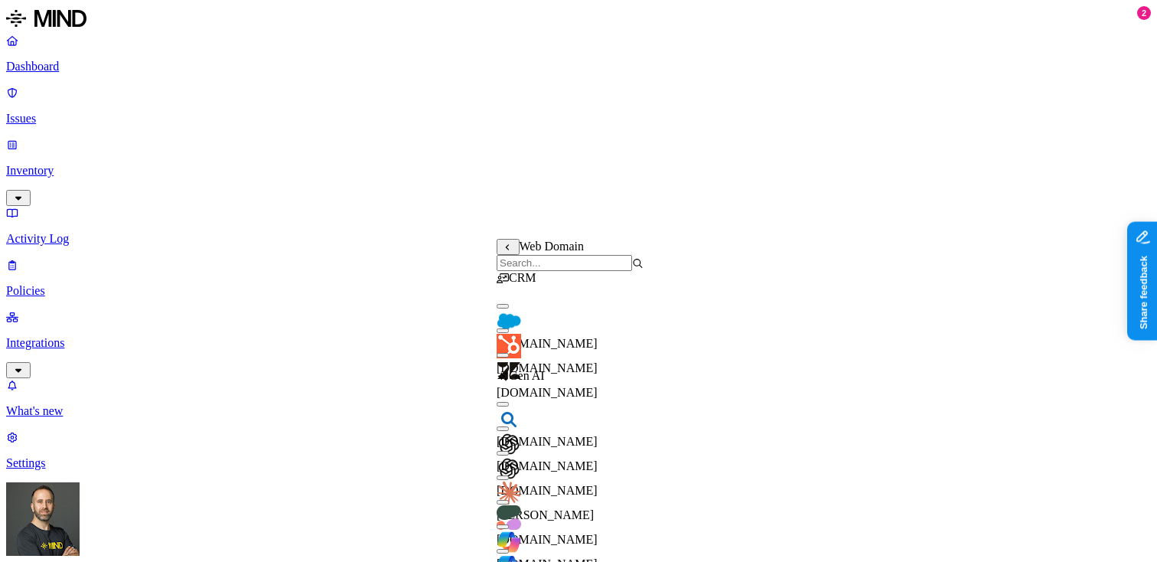
click at [509, 308] on button "button" at bounding box center [503, 306] width 12 height 5
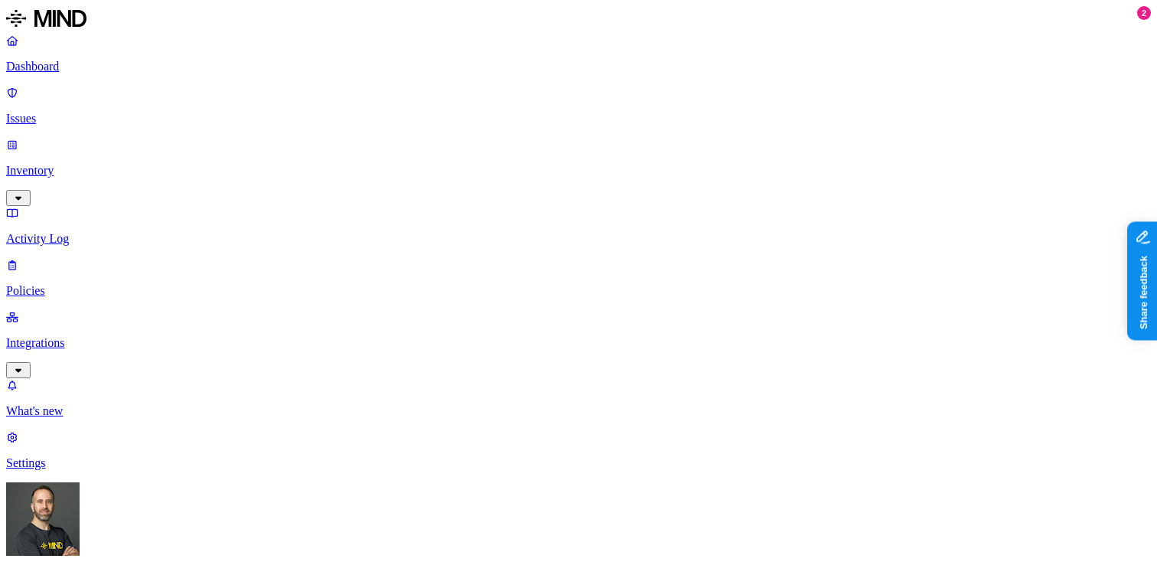
click at [493, 217] on label "Data type" at bounding box center [481, 212] width 23 height 27
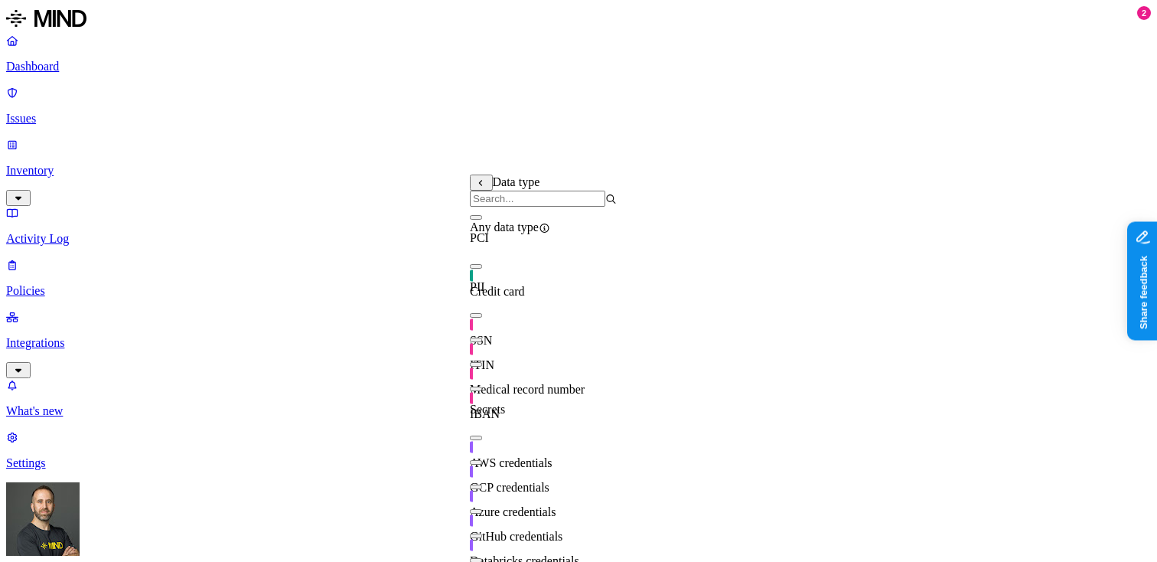
click at [482, 318] on button "button" at bounding box center [476, 315] width 12 height 5
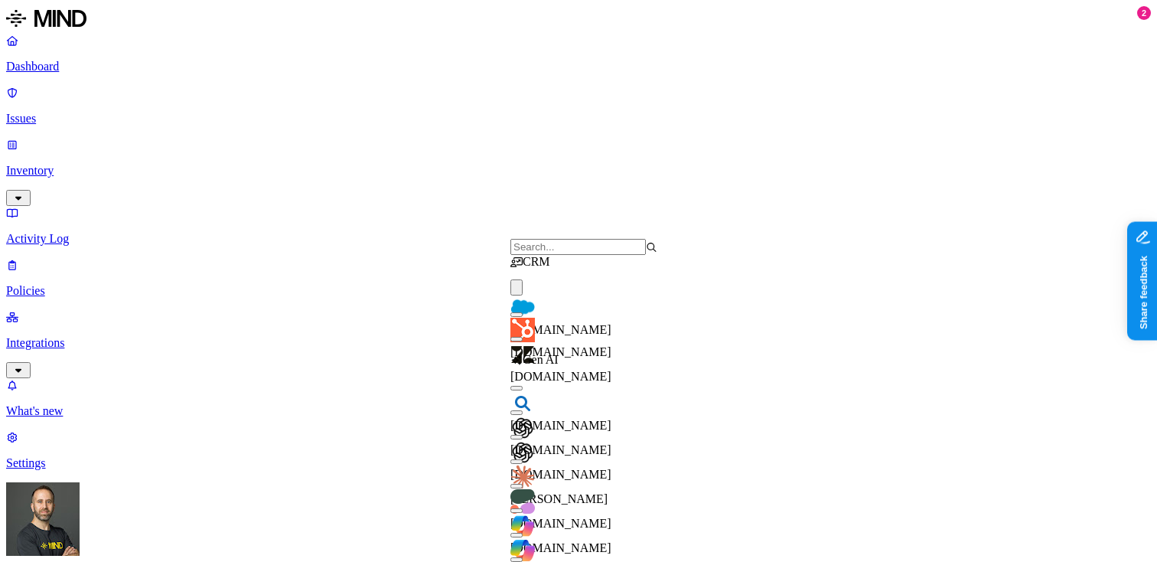
click at [523, 317] on button "button" at bounding box center [517, 314] width 12 height 5
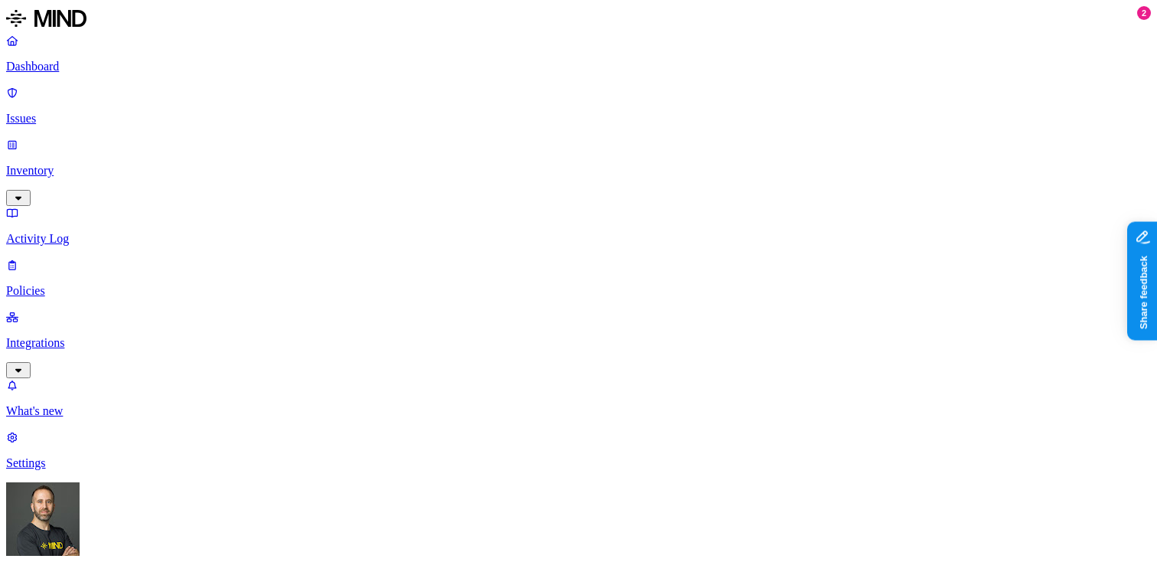
click at [537, 340] on label "Web Domain" at bounding box center [517, 341] width 40 height 27
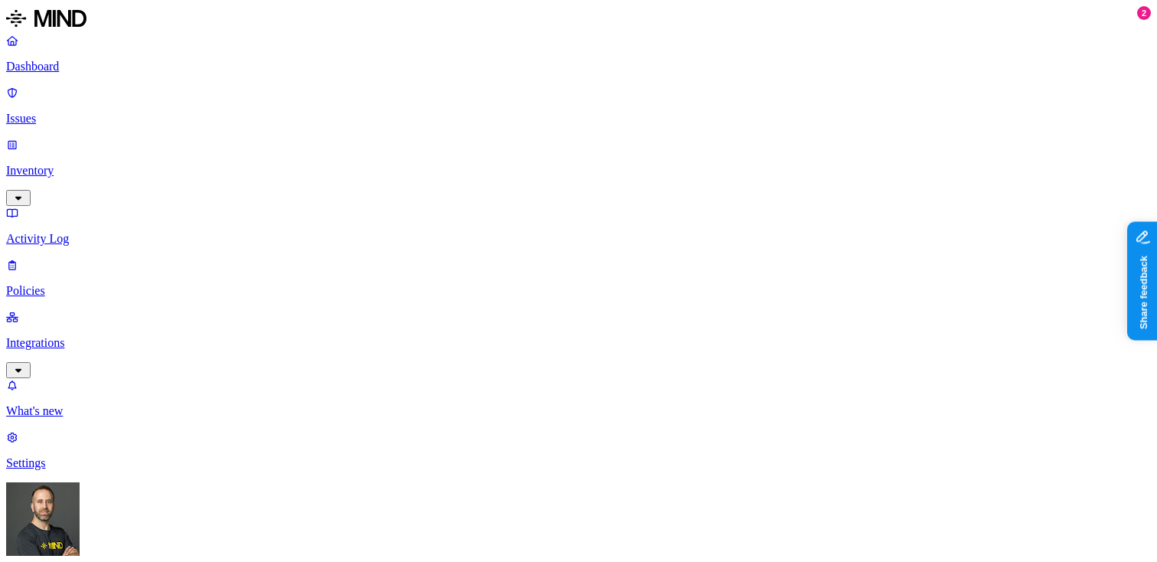
scroll to position [965, 0]
click at [488, 161] on button "button" at bounding box center [494, 158] width 12 height 5
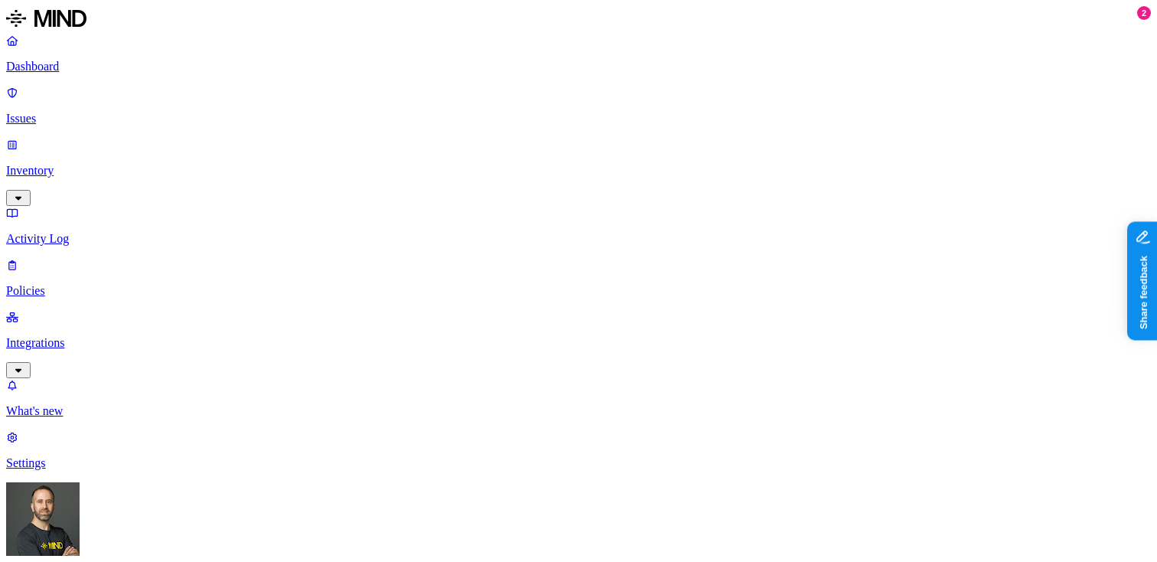
scroll to position [490, 0]
